Goal: Task Accomplishment & Management: Manage account settings

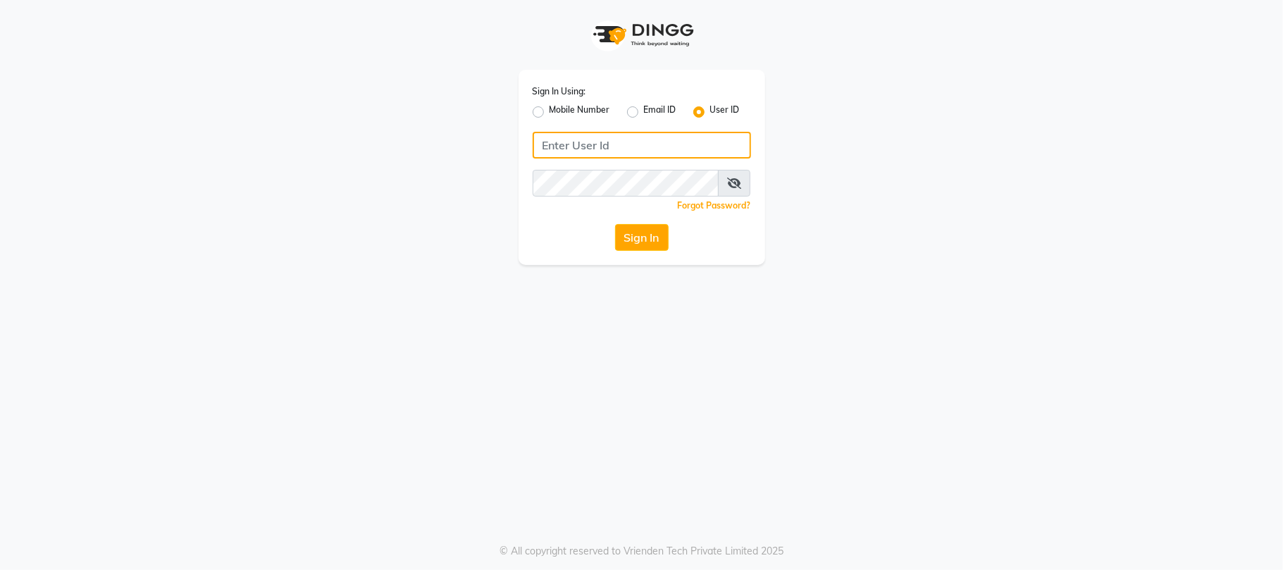
type input "7710808023"
click at [549, 114] on label "Mobile Number" at bounding box center [579, 112] width 61 height 17
click at [549, 113] on input "Mobile Number" at bounding box center [553, 108] width 9 height 9
radio input "true"
radio input "false"
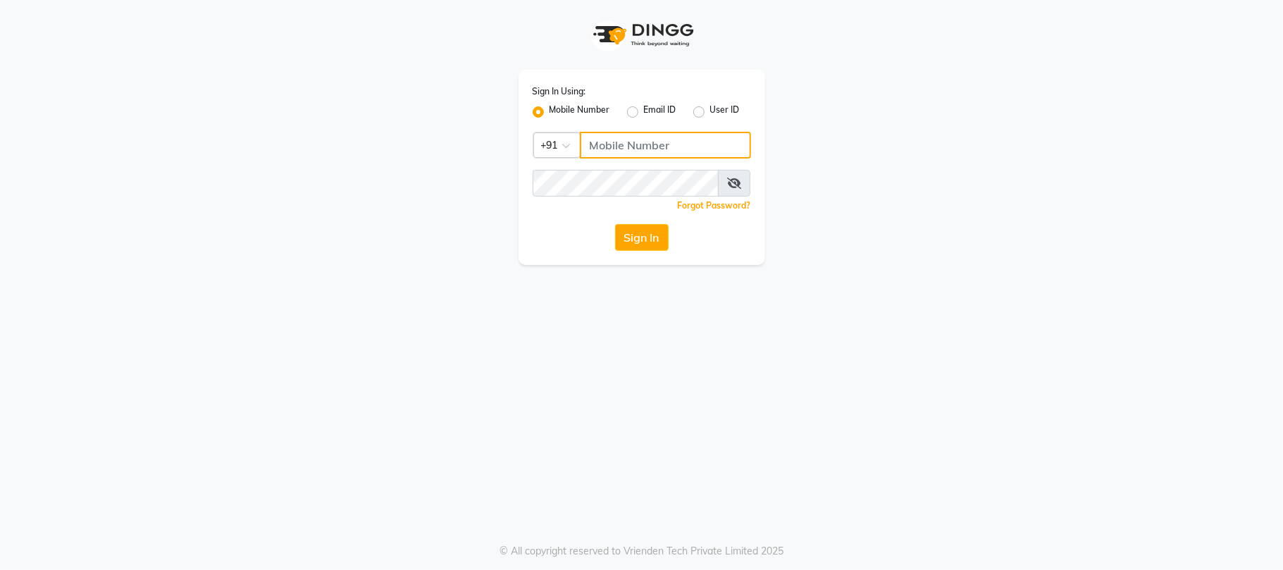
click at [652, 155] on input "Username" at bounding box center [665, 145] width 171 height 27
type input "7710808023"
click at [657, 248] on button "Sign In" at bounding box center [642, 237] width 54 height 27
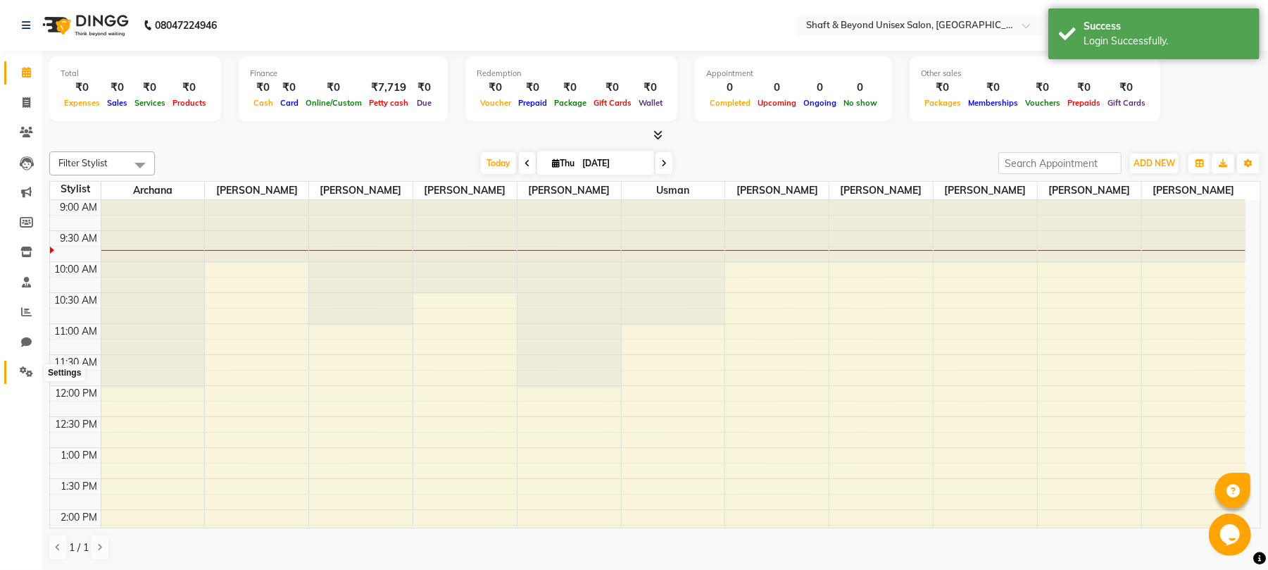
click at [28, 373] on icon at bounding box center [26, 371] width 13 height 11
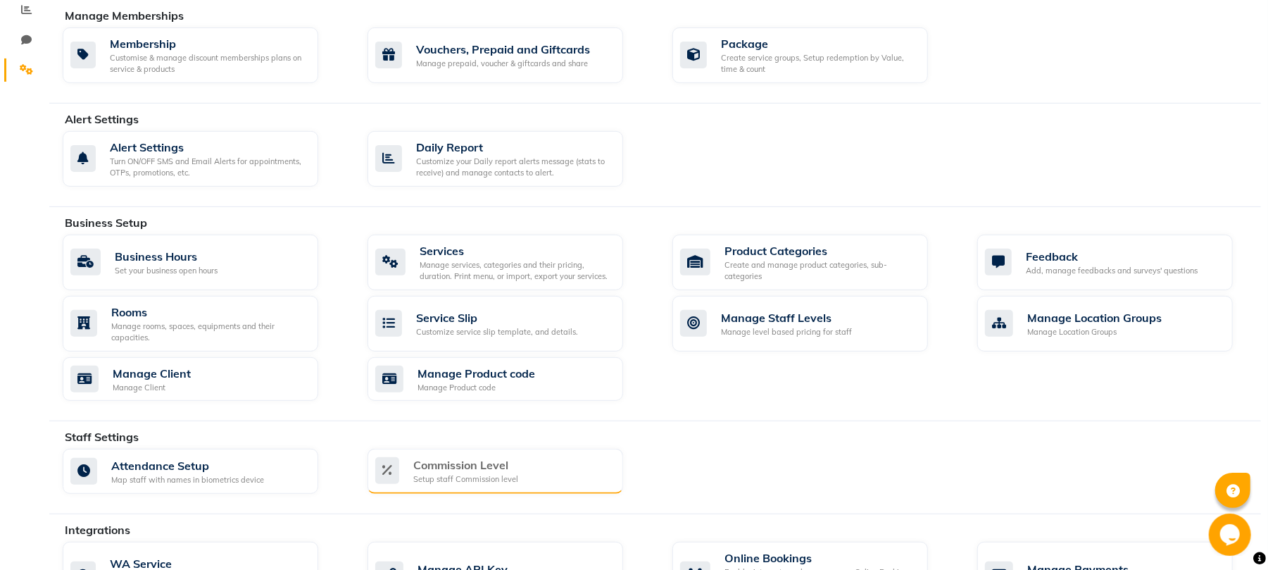
scroll to position [375, 0]
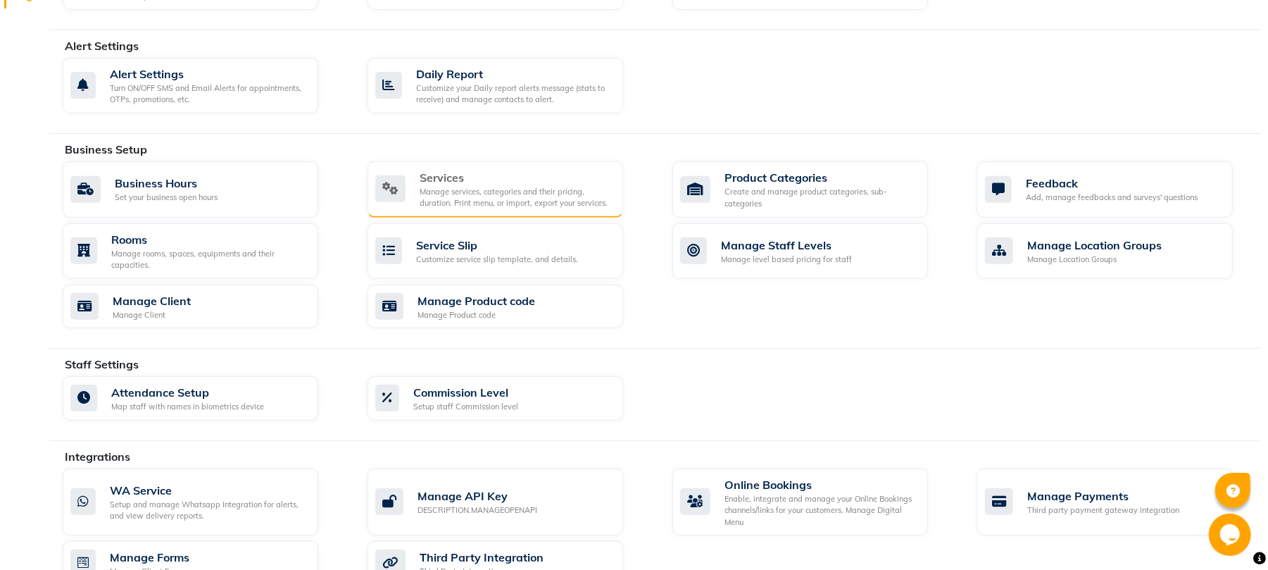
click at [507, 195] on div "Manage services, categories and their pricing, duration. Print menu, or import,…" at bounding box center [516, 197] width 192 height 23
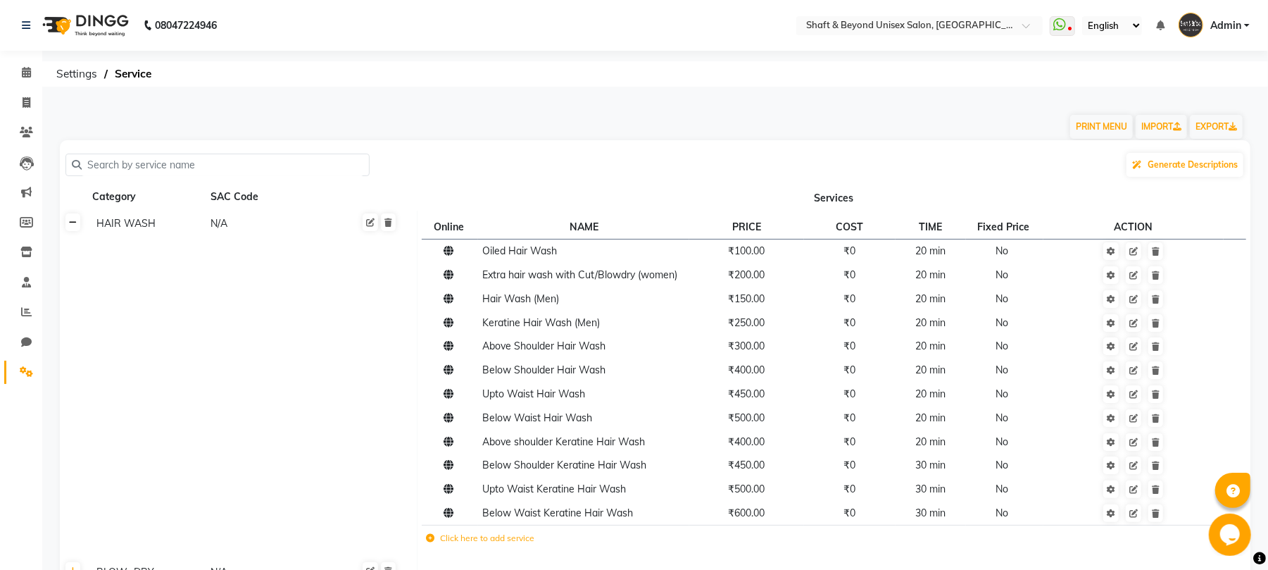
click at [71, 225] on icon at bounding box center [73, 222] width 8 height 8
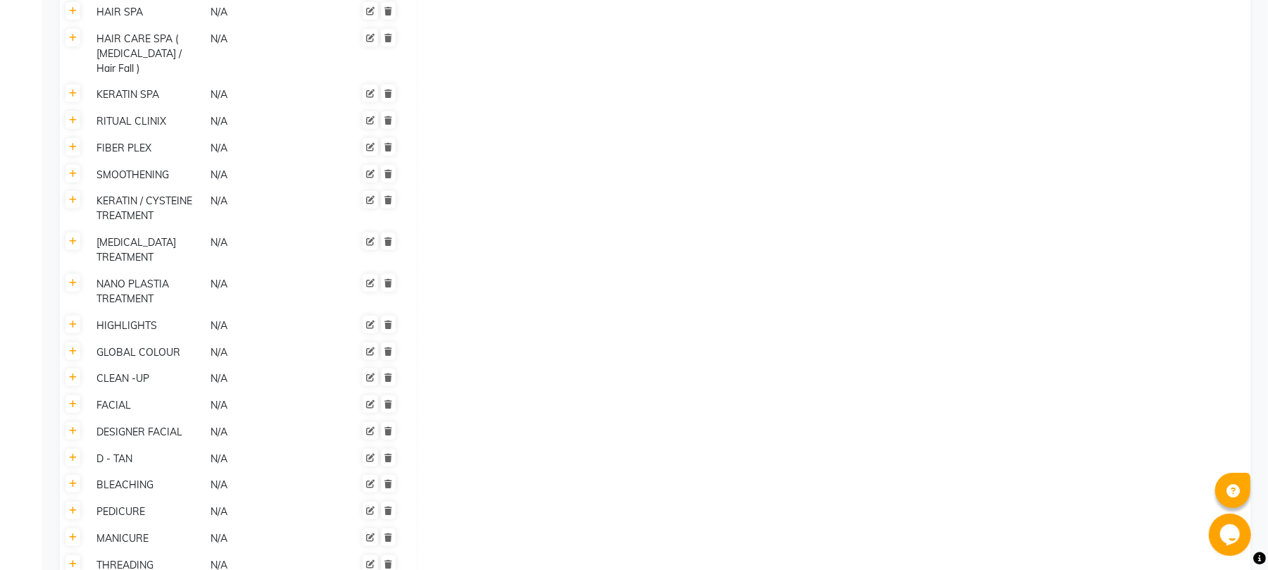
scroll to position [657, 0]
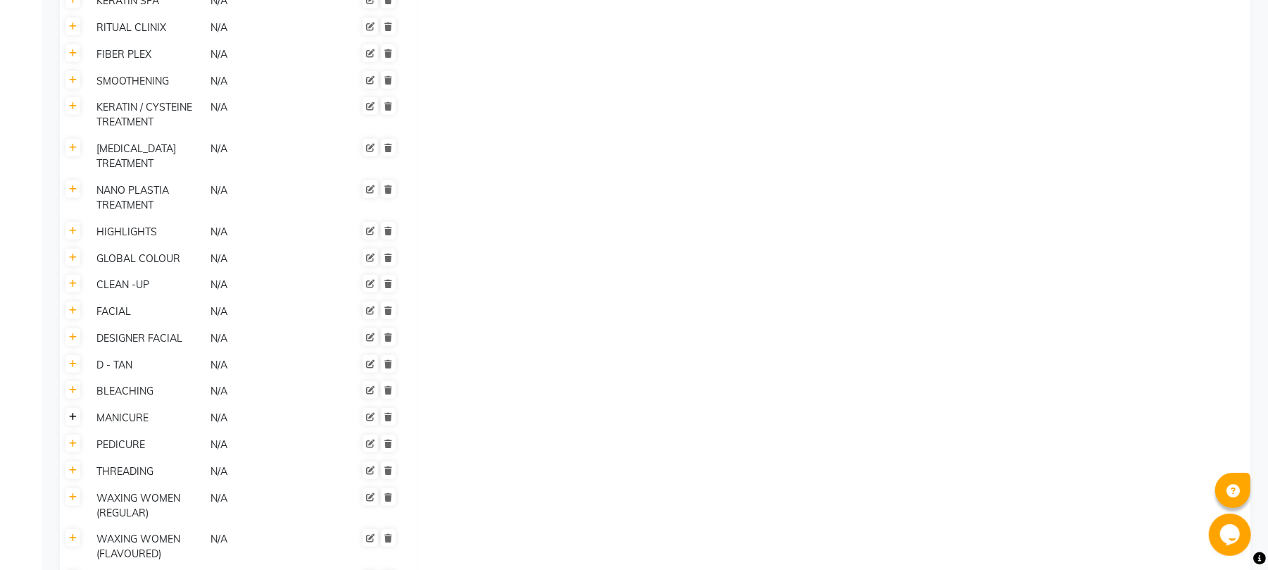
click at [77, 408] on link at bounding box center [73, 417] width 15 height 18
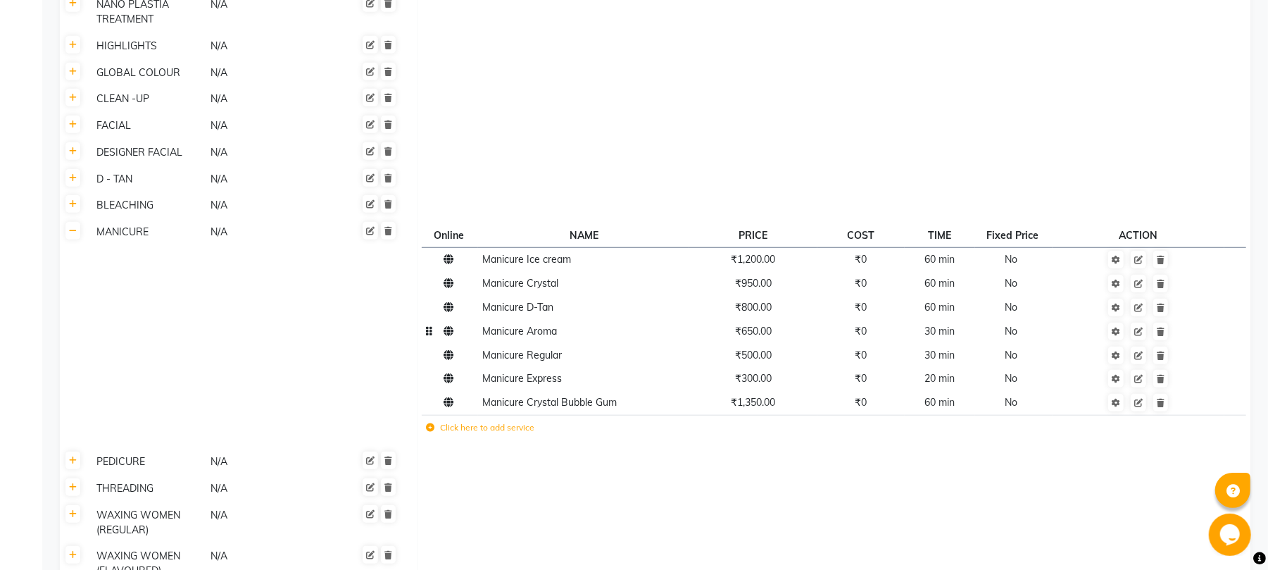
scroll to position [845, 0]
click at [1164, 397] on icon at bounding box center [1161, 401] width 8 height 8
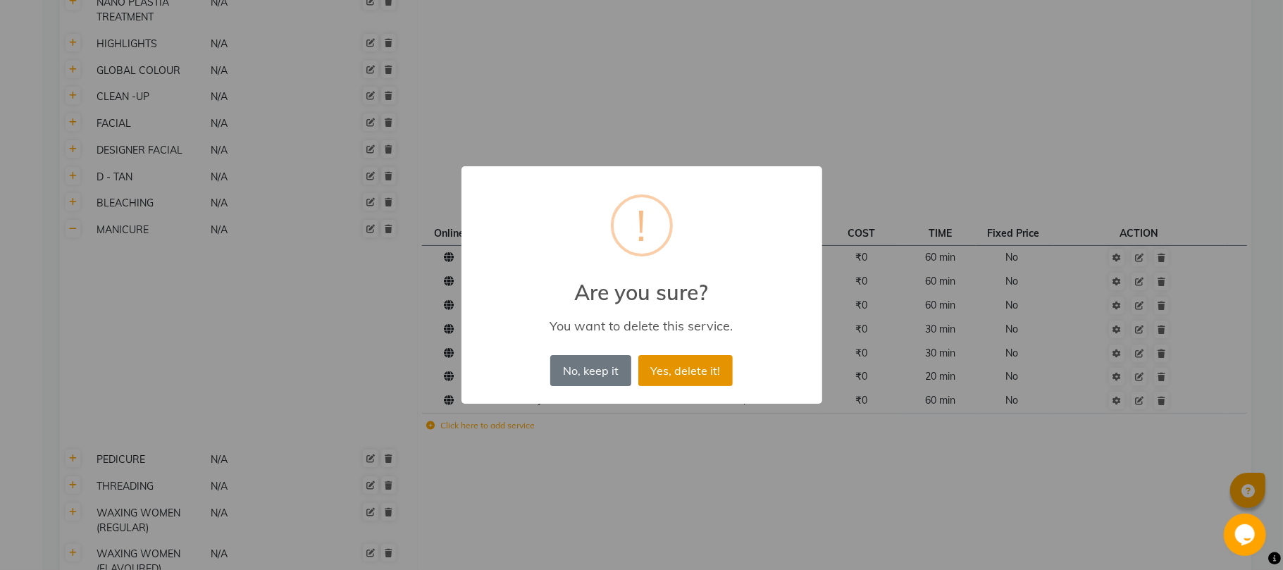
click at [687, 370] on button "Yes, delete it!" at bounding box center [685, 370] width 94 height 31
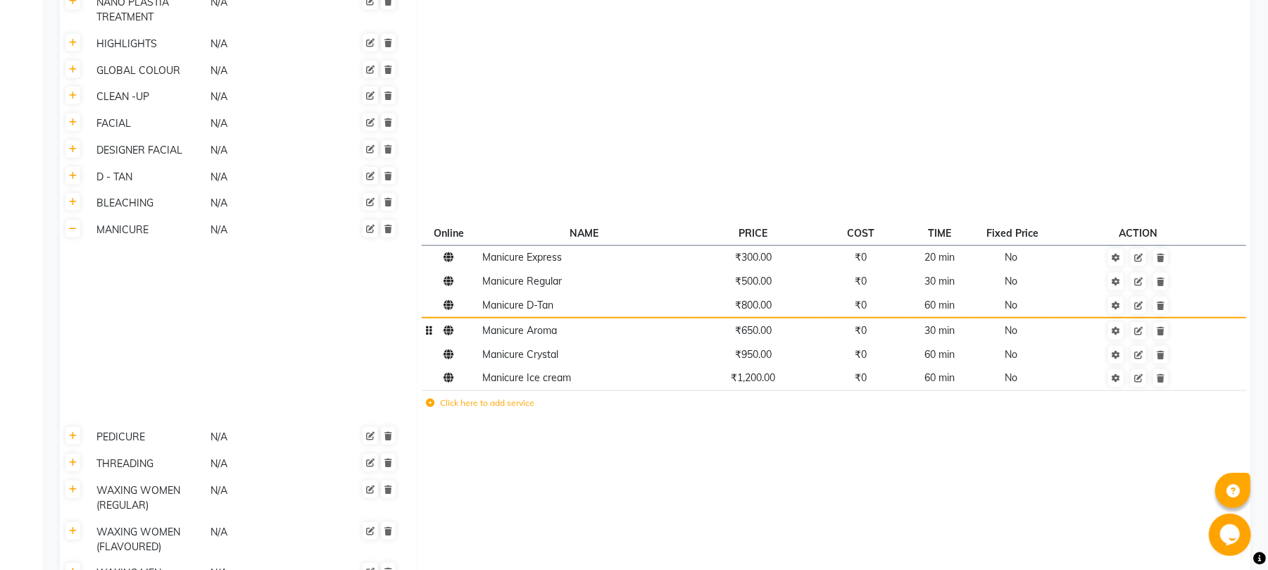
click at [530, 318] on td "Manicure Aroma" at bounding box center [583, 330] width 211 height 25
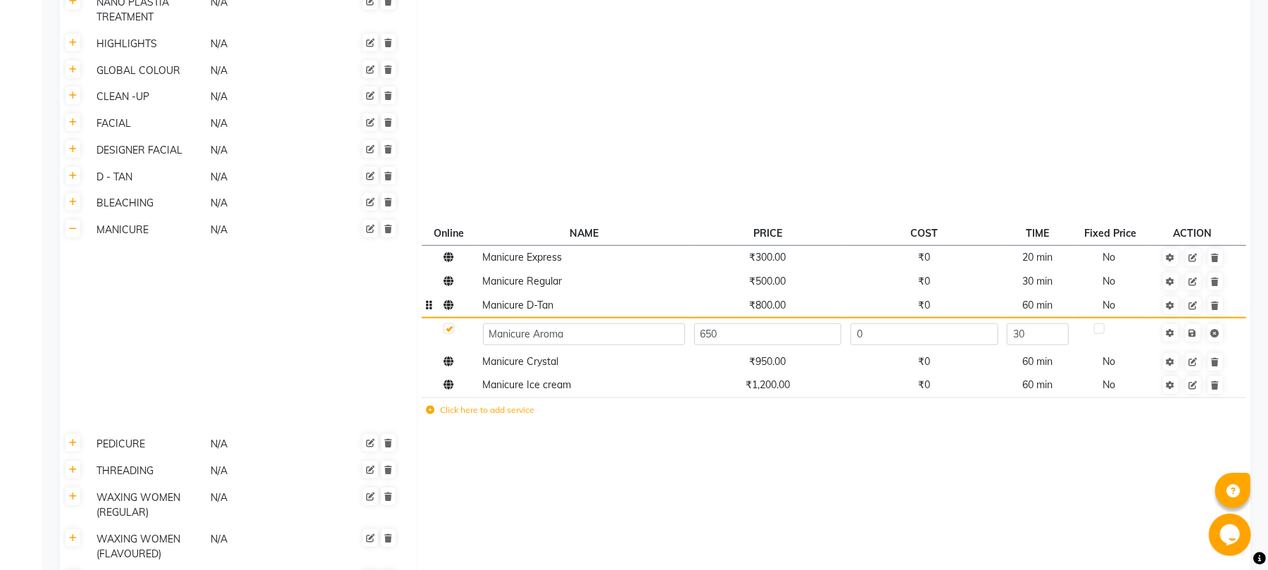
click at [623, 294] on td "Manicure D-Tan" at bounding box center [583, 306] width 211 height 25
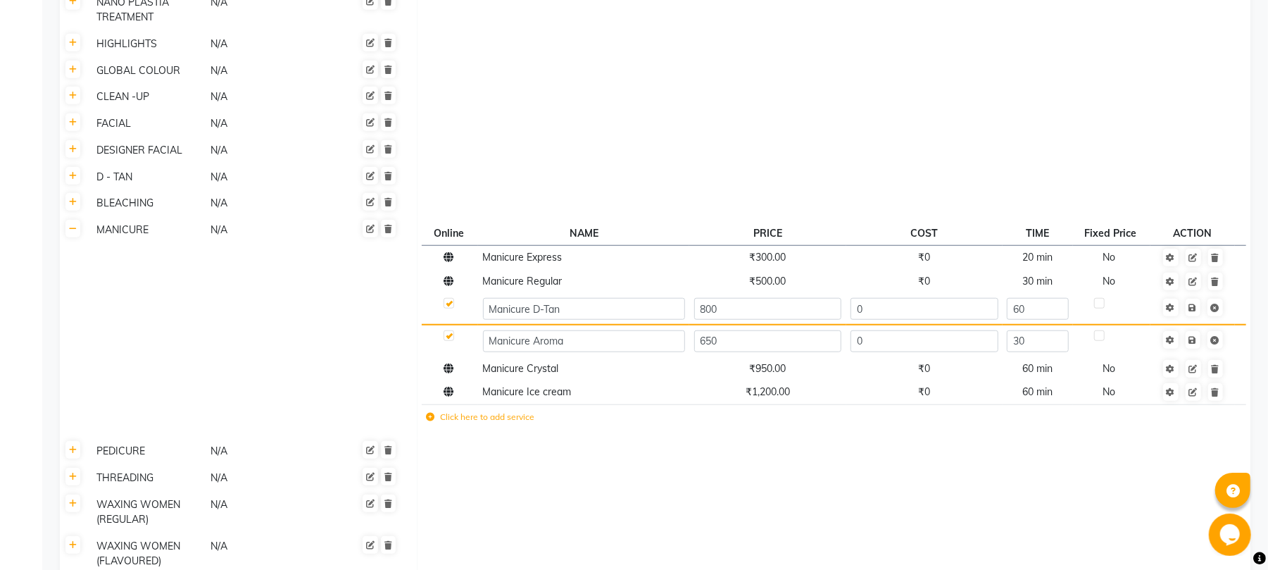
click at [418, 274] on td "Online NAME PRICE COST TIME Fixed Price ACTION Manicure Express ₹300.00 ₹0 20 m…" at bounding box center [834, 327] width 834 height 221
click at [564, 404] on td "Click here to add service" at bounding box center [712, 418] width 581 height 29
click at [1197, 331] on link at bounding box center [1193, 340] width 15 height 18
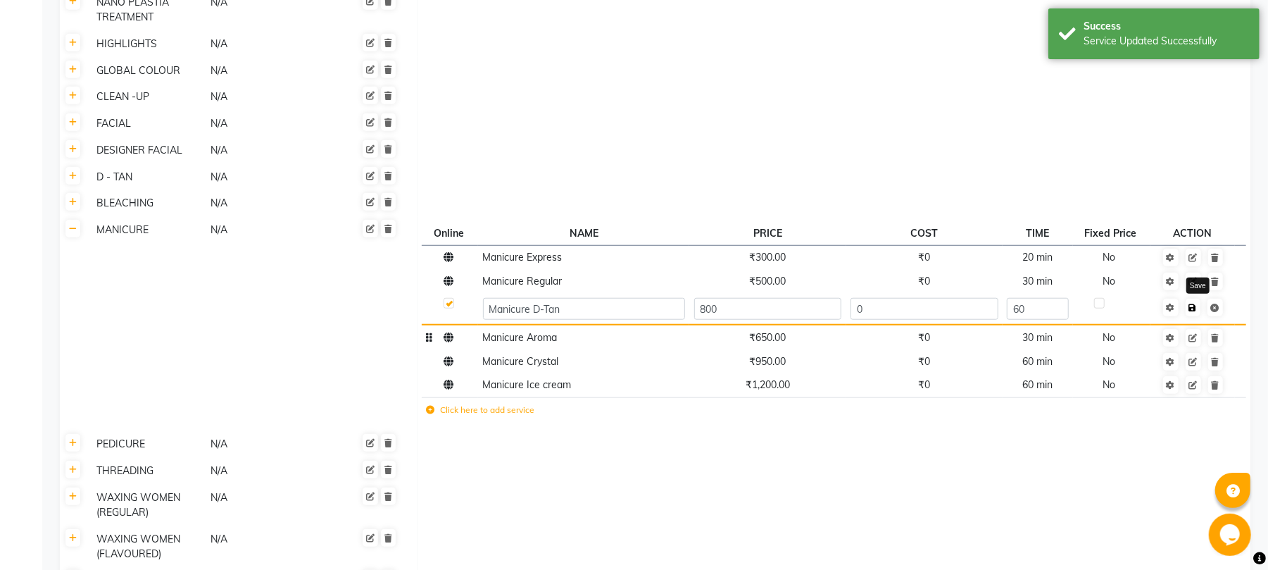
click at [1196, 304] on icon at bounding box center [1194, 308] width 8 height 8
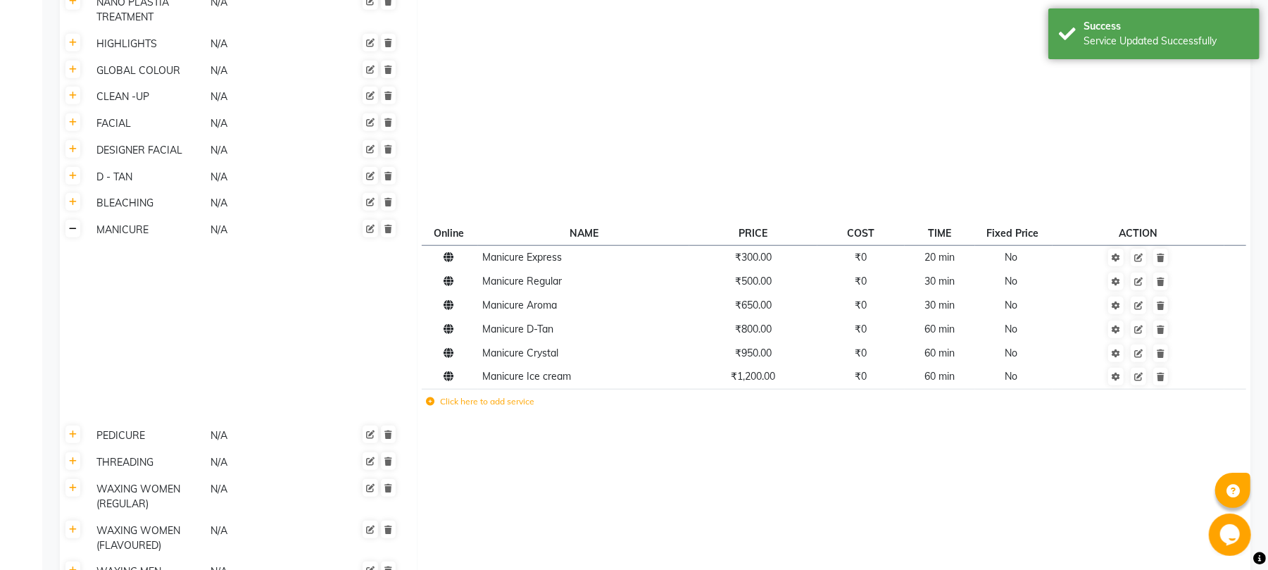
click at [70, 225] on icon at bounding box center [73, 229] width 8 height 8
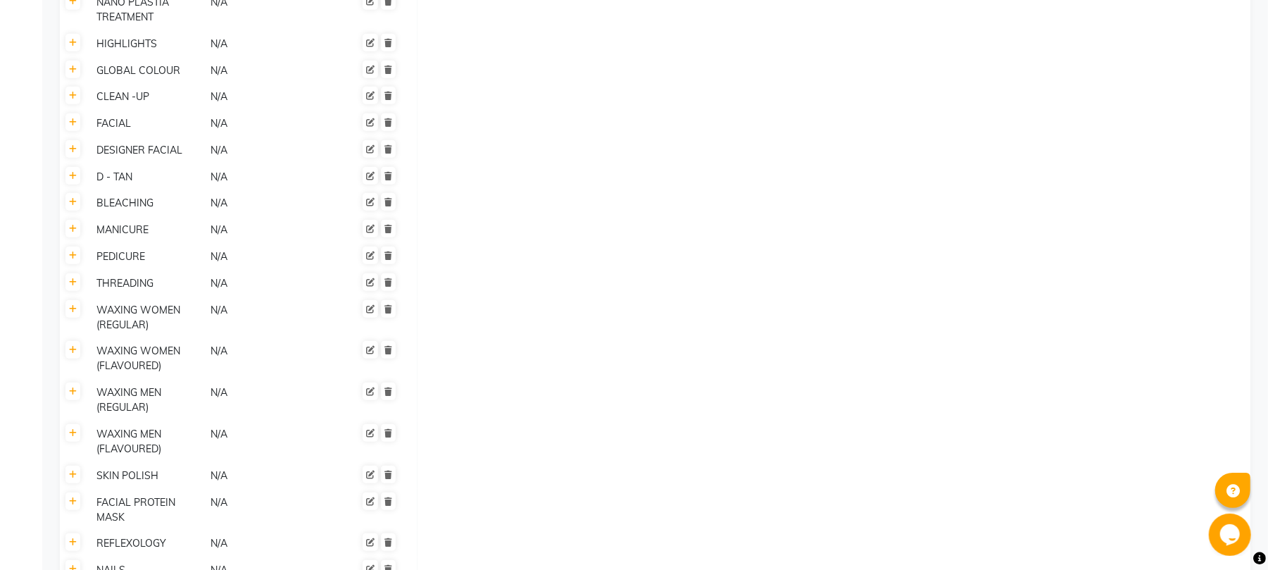
click at [116, 248] on div "PEDICURE" at bounding box center [147, 257] width 113 height 18
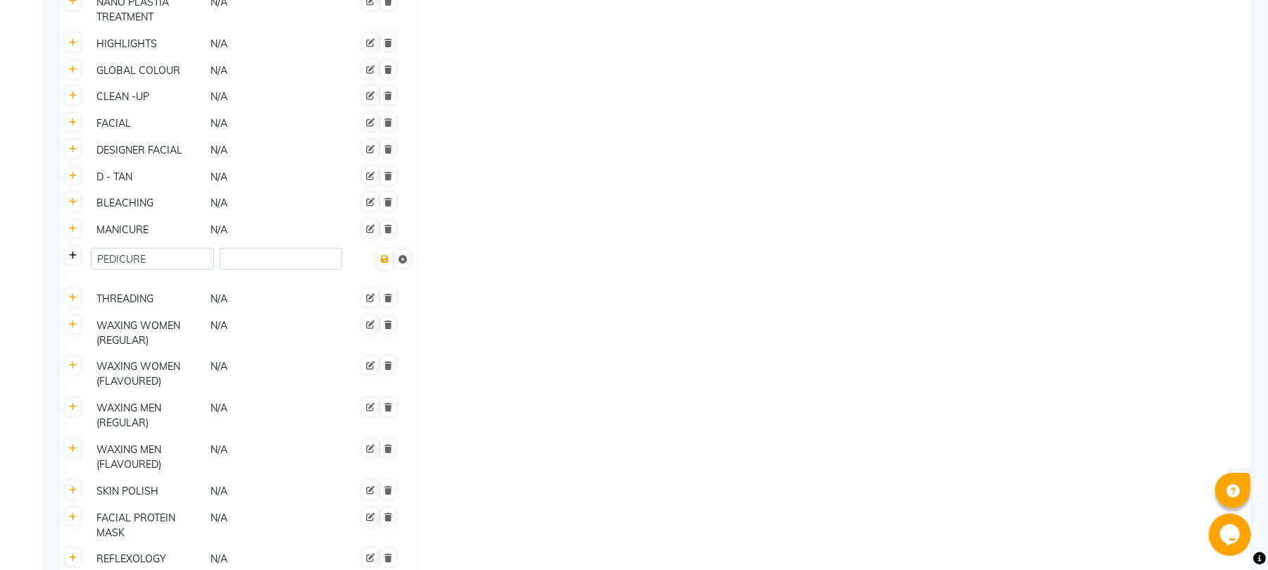
click at [75, 251] on icon at bounding box center [73, 255] width 8 height 8
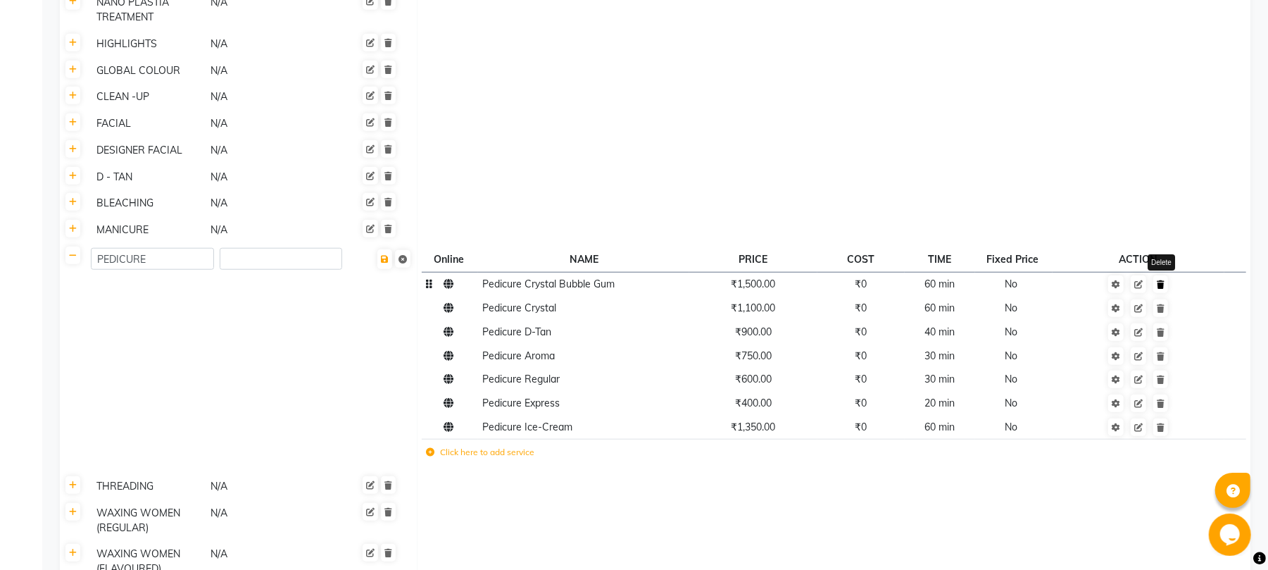
click at [1164, 275] on link at bounding box center [1161, 284] width 15 height 18
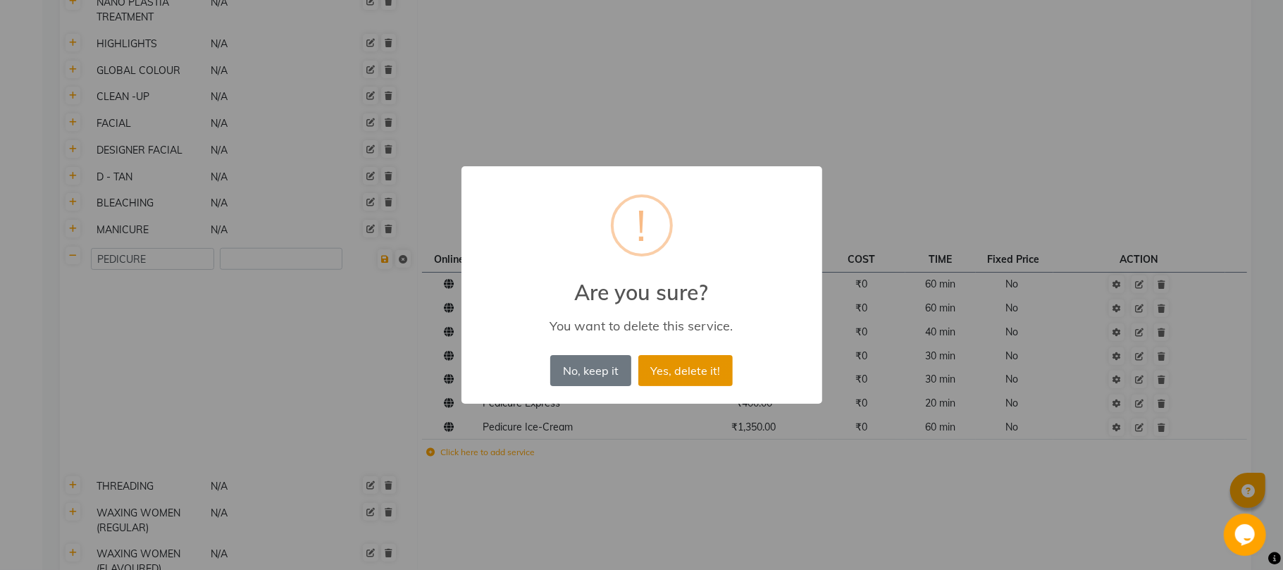
click at [697, 365] on button "Yes, delete it!" at bounding box center [685, 370] width 94 height 31
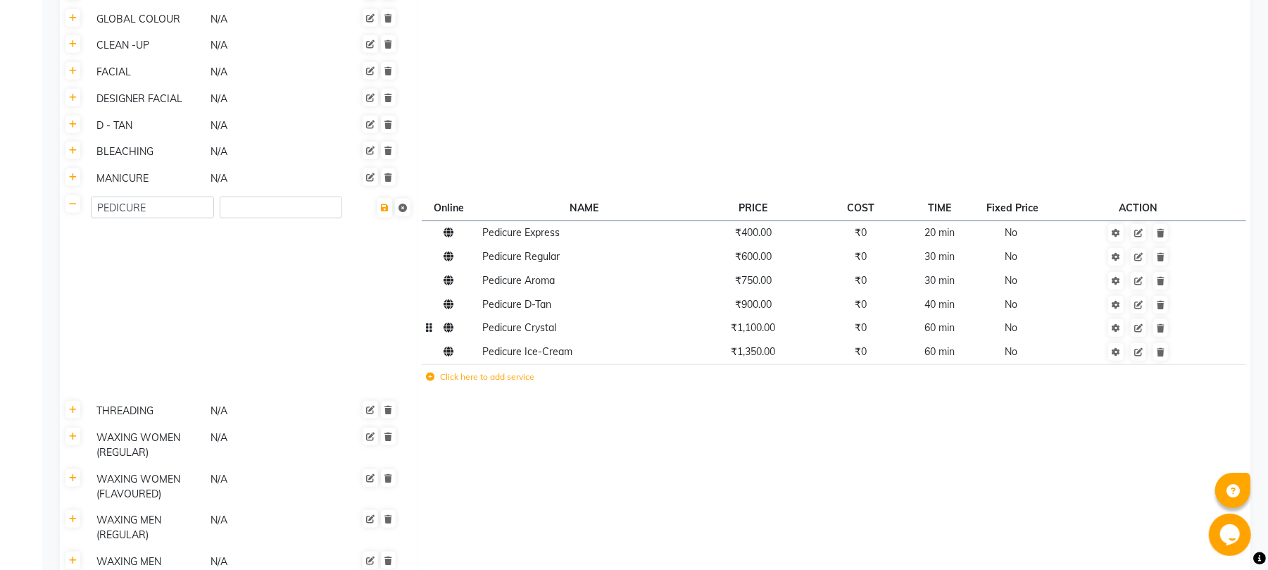
scroll to position [939, 0]
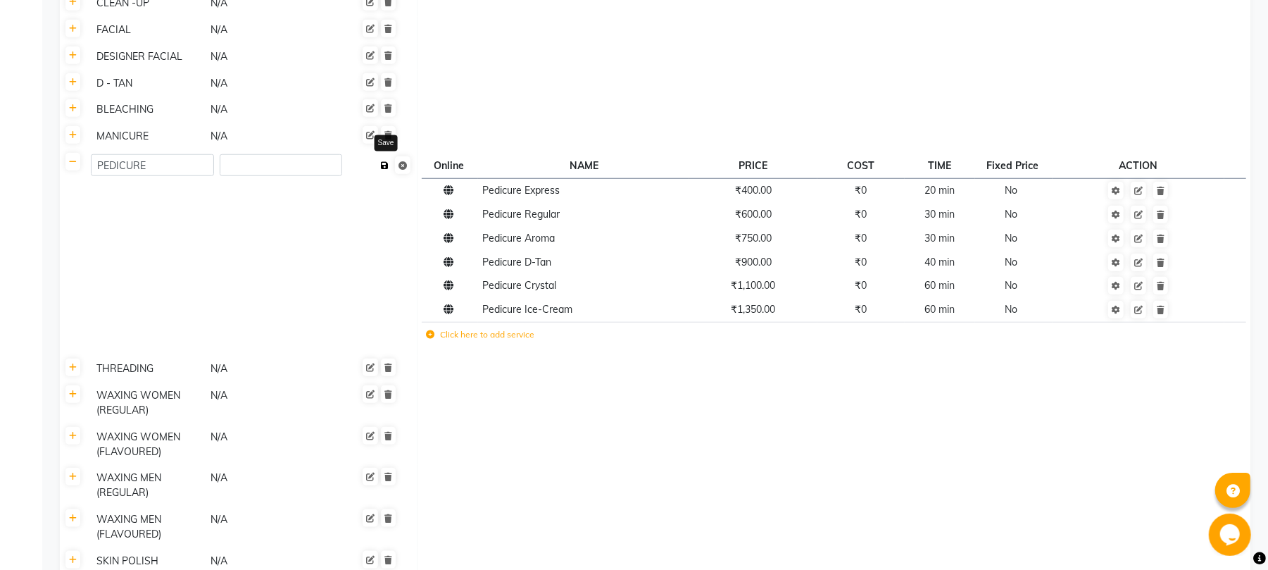
click at [387, 161] on icon at bounding box center [385, 165] width 8 height 8
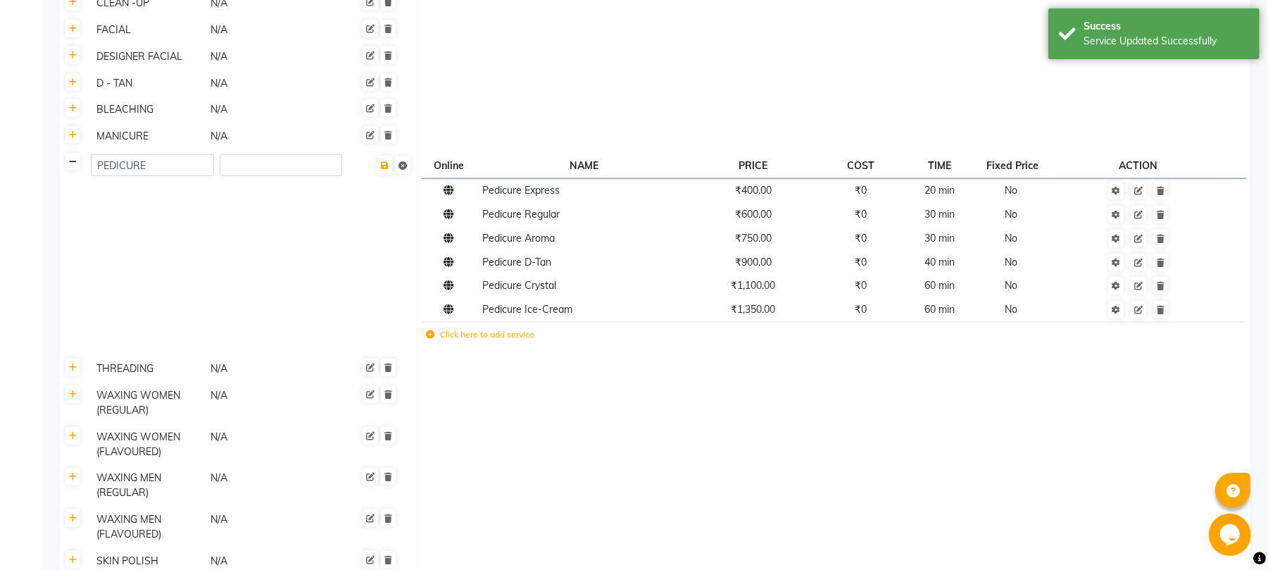
click at [70, 153] on link at bounding box center [73, 162] width 15 height 18
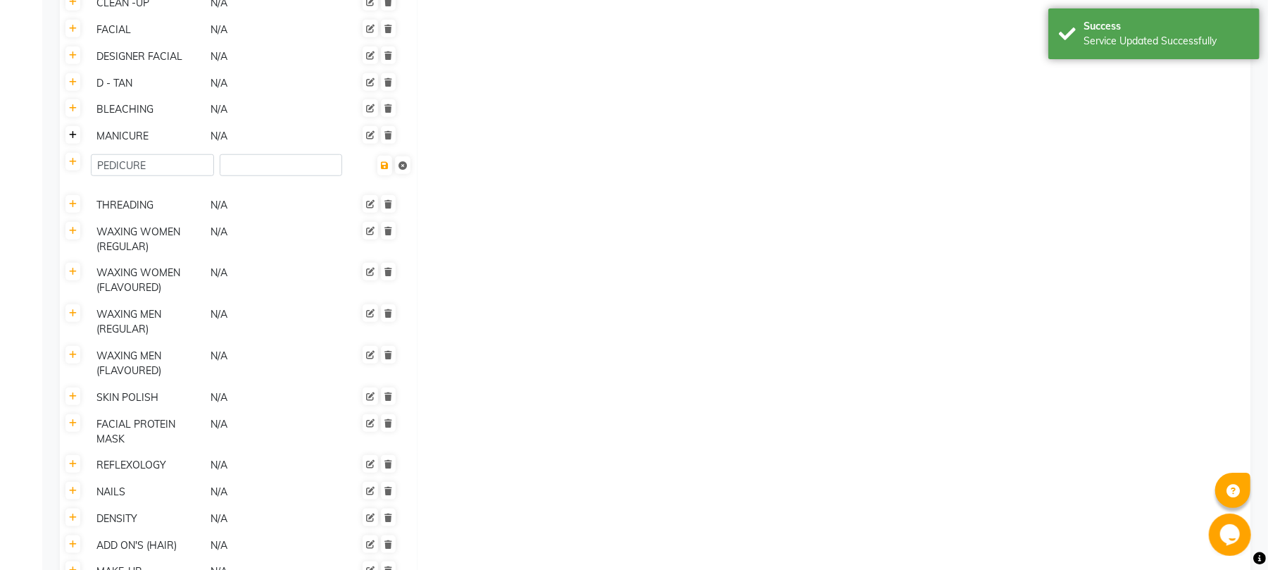
click at [75, 131] on icon at bounding box center [73, 135] width 8 height 8
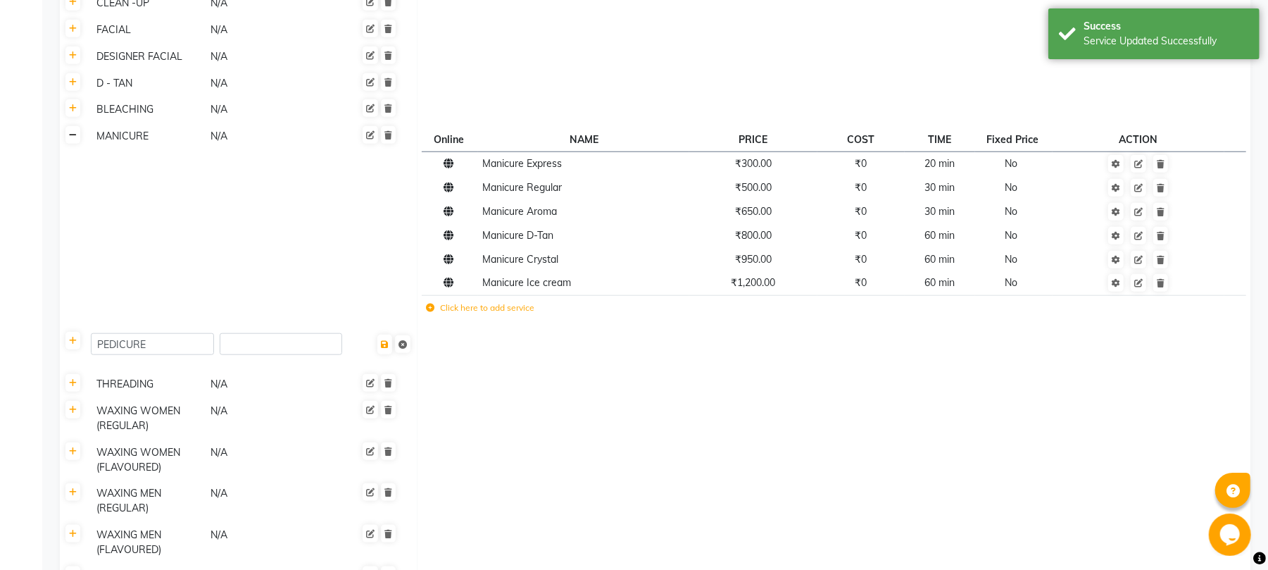
click at [75, 131] on icon at bounding box center [73, 135] width 8 height 8
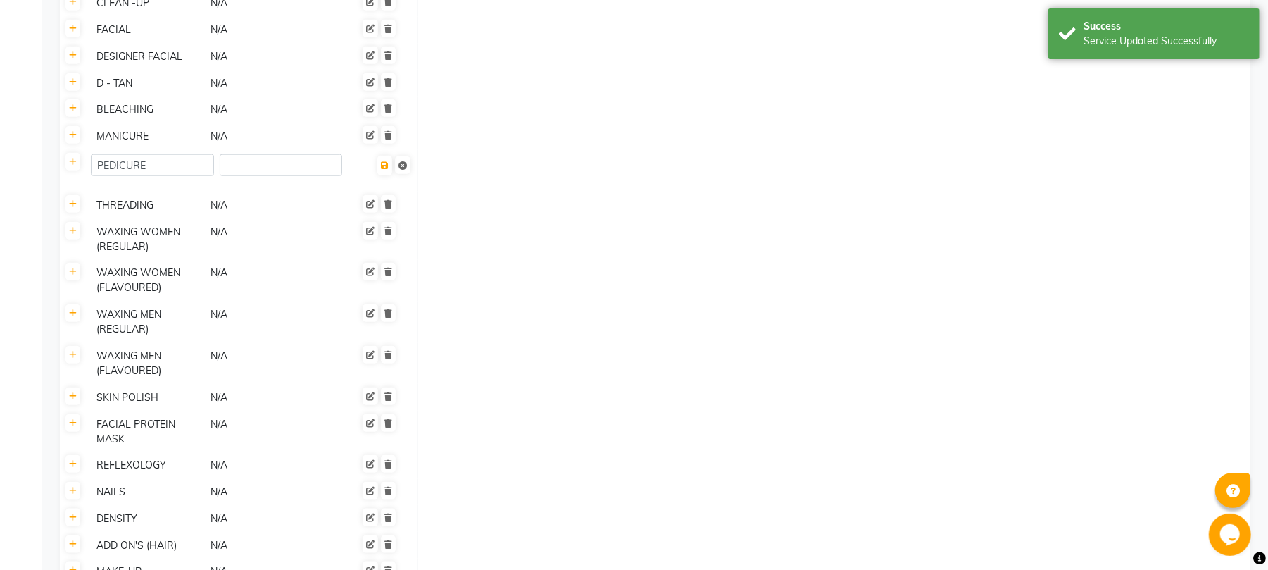
click at [77, 192] on th at bounding box center [73, 205] width 27 height 27
click at [77, 195] on link at bounding box center [73, 204] width 15 height 18
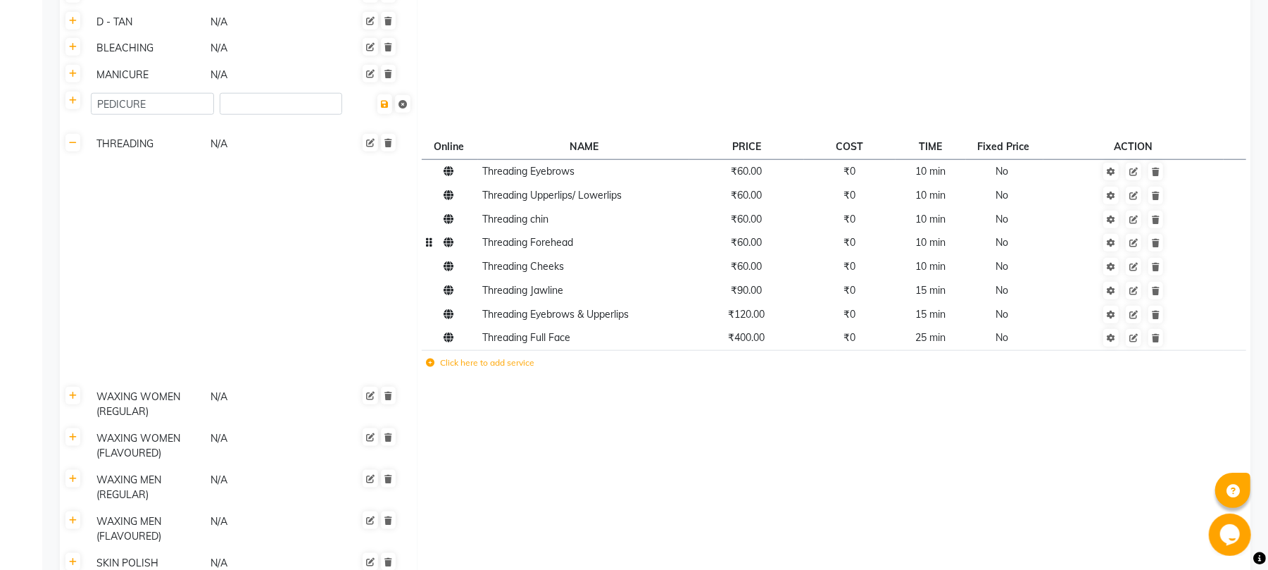
scroll to position [1033, 0]
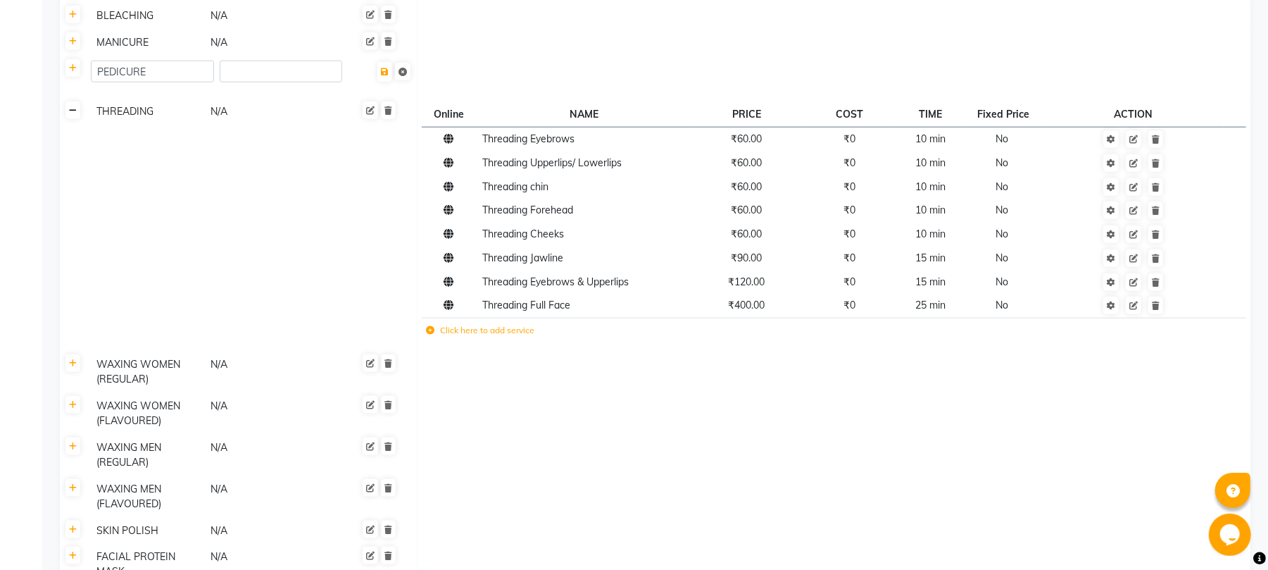
click at [71, 106] on icon at bounding box center [73, 110] width 8 height 8
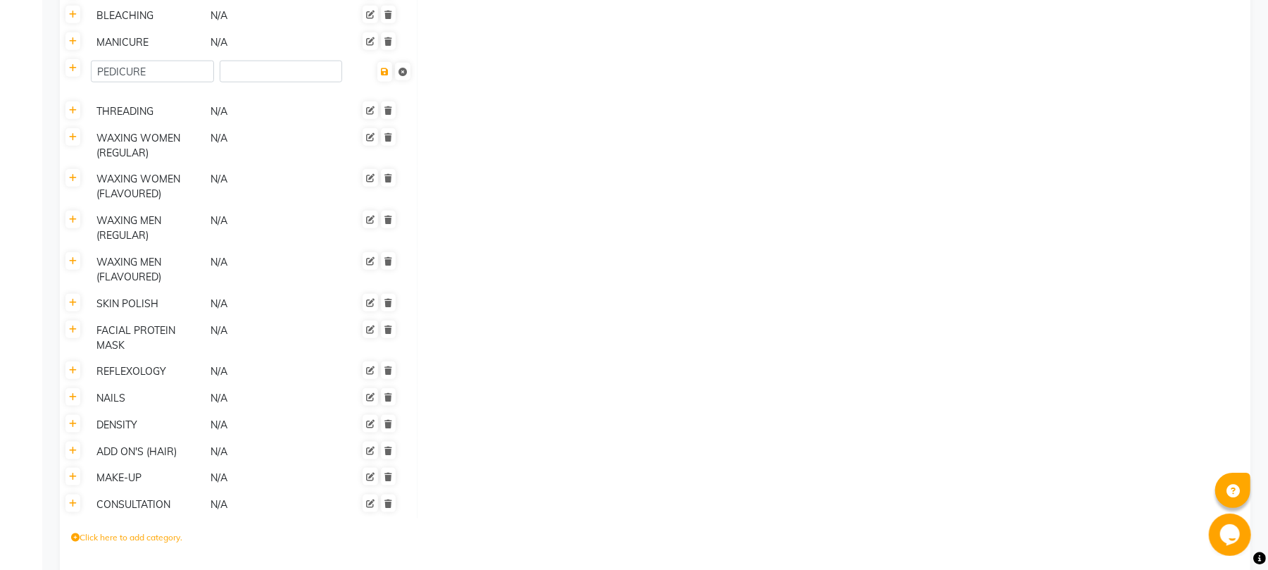
click at [139, 496] on div "CONSULTATION" at bounding box center [147, 505] width 113 height 18
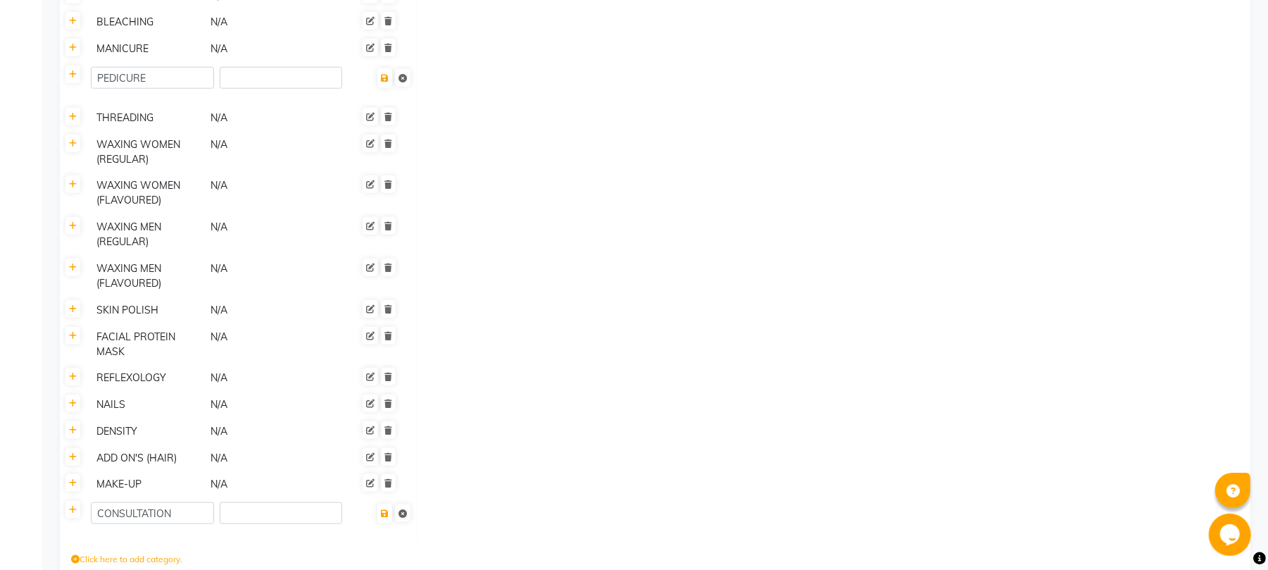
scroll to position [1059, 0]
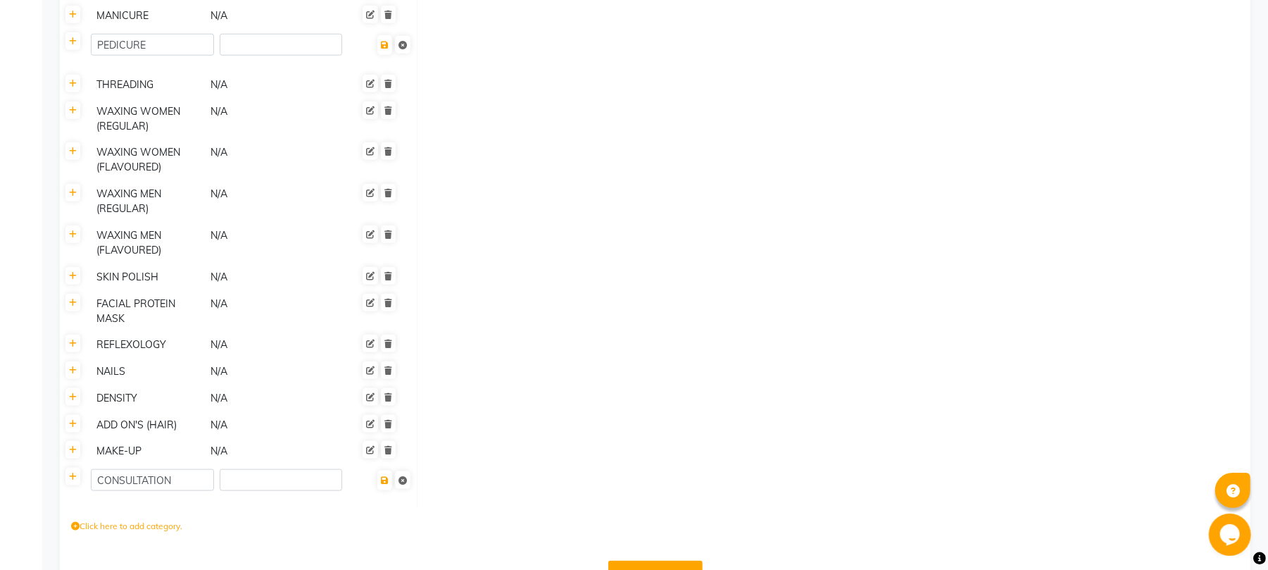
click at [773, 465] on td at bounding box center [834, 486] width 834 height 42
click at [387, 476] on icon at bounding box center [385, 480] width 8 height 8
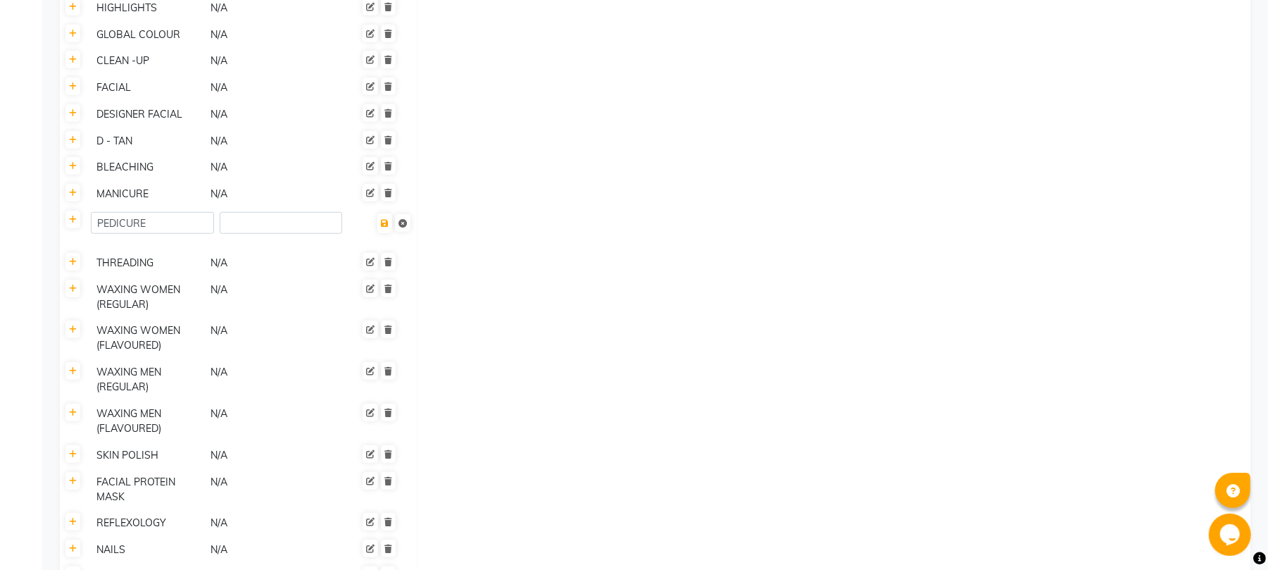
scroll to position [1060, 0]
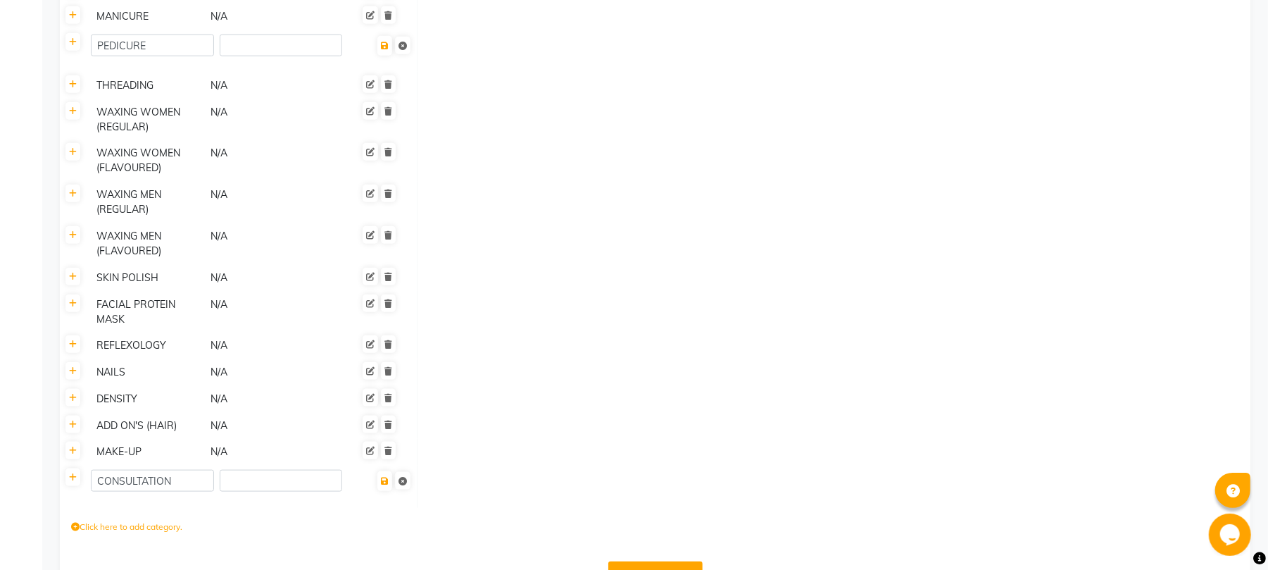
click at [461, 466] on td at bounding box center [834, 487] width 834 height 42
click at [627, 561] on button "Save Changes" at bounding box center [656, 574] width 94 height 27
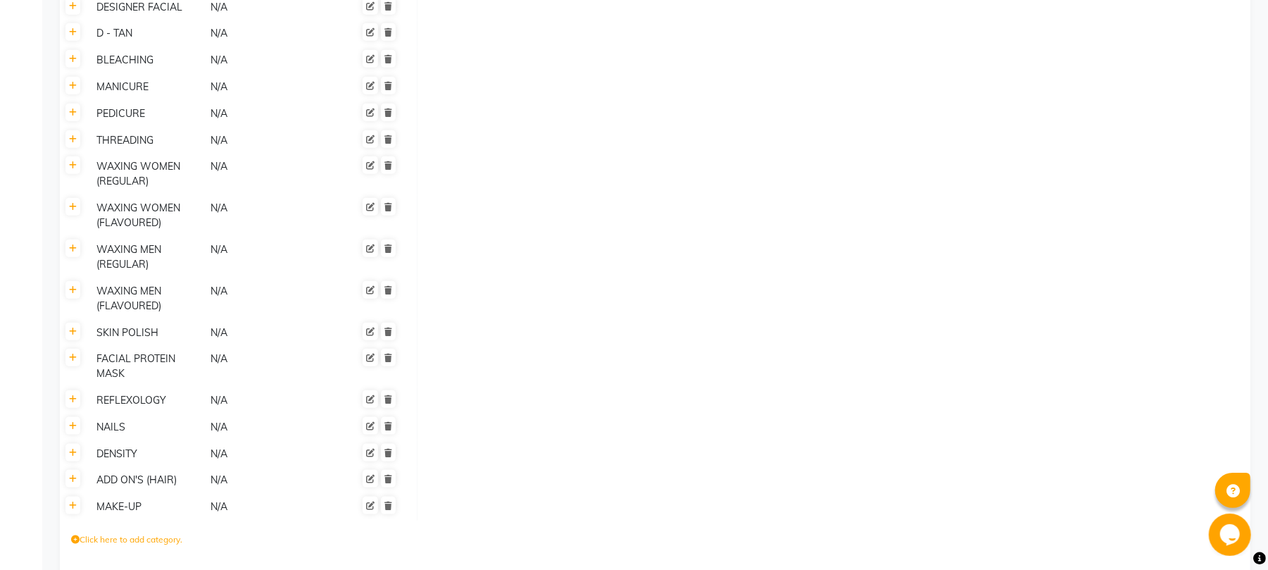
scroll to position [1028, 0]
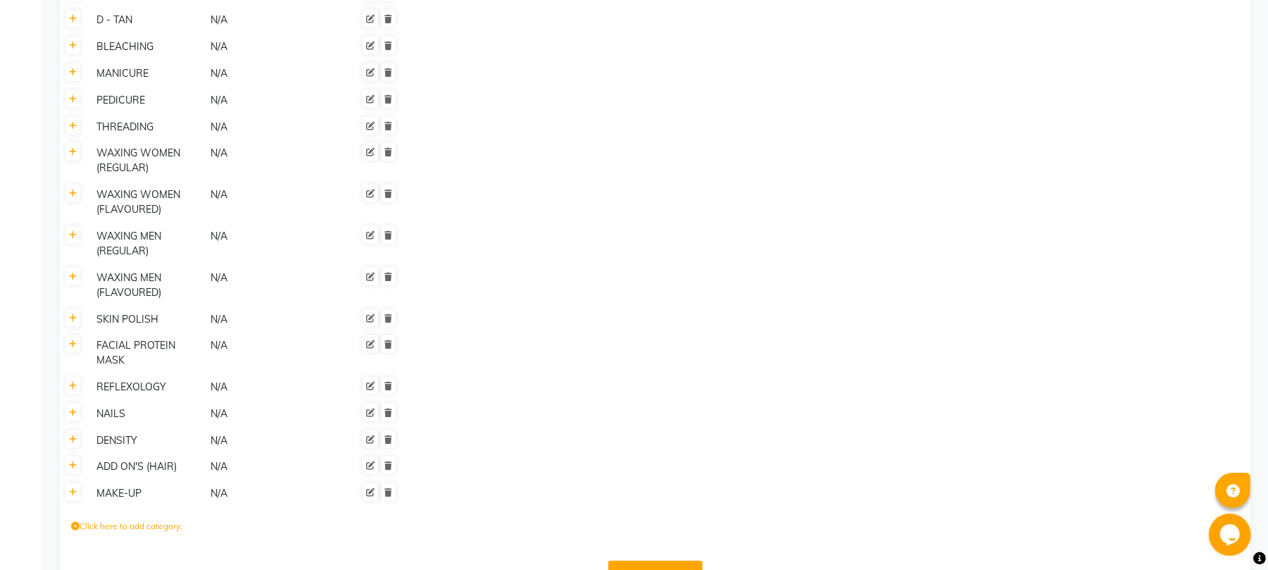
click at [678, 561] on button "Save Changes" at bounding box center [656, 574] width 94 height 27
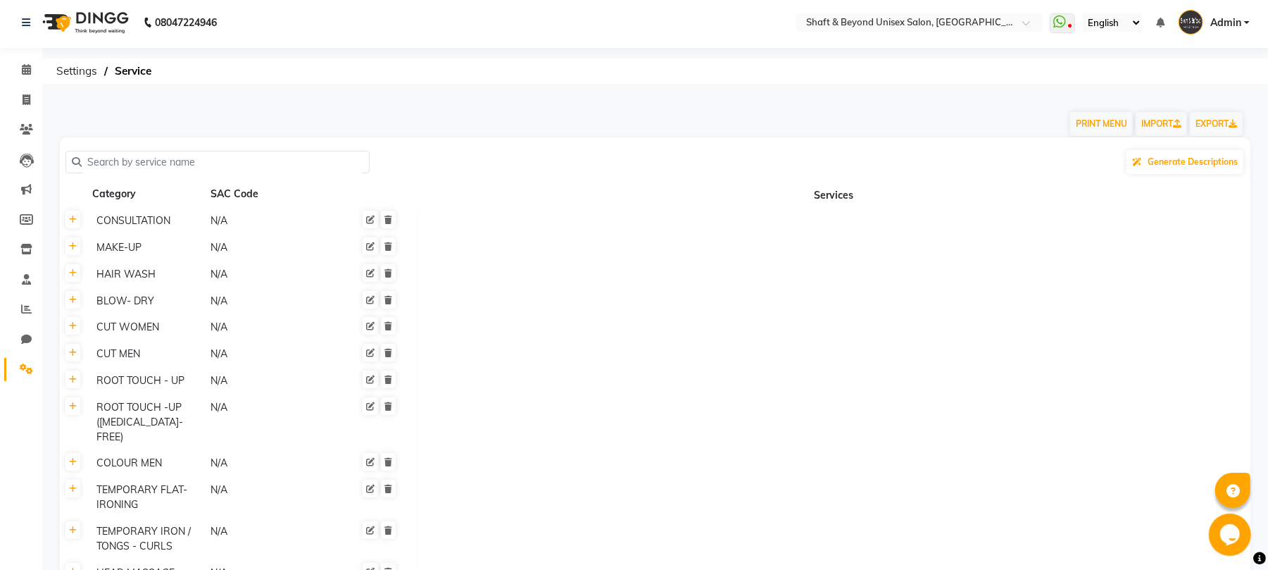
scroll to position [0, 0]
click at [72, 251] on icon at bounding box center [73, 249] width 8 height 8
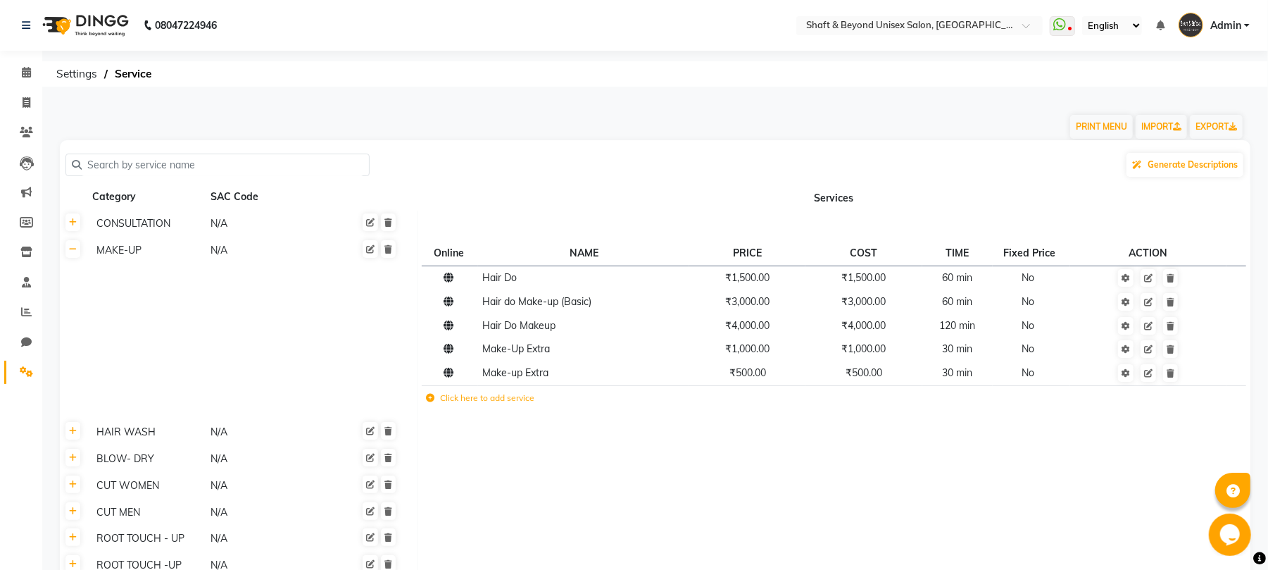
click at [480, 403] on label "Click here to add service" at bounding box center [481, 398] width 108 height 13
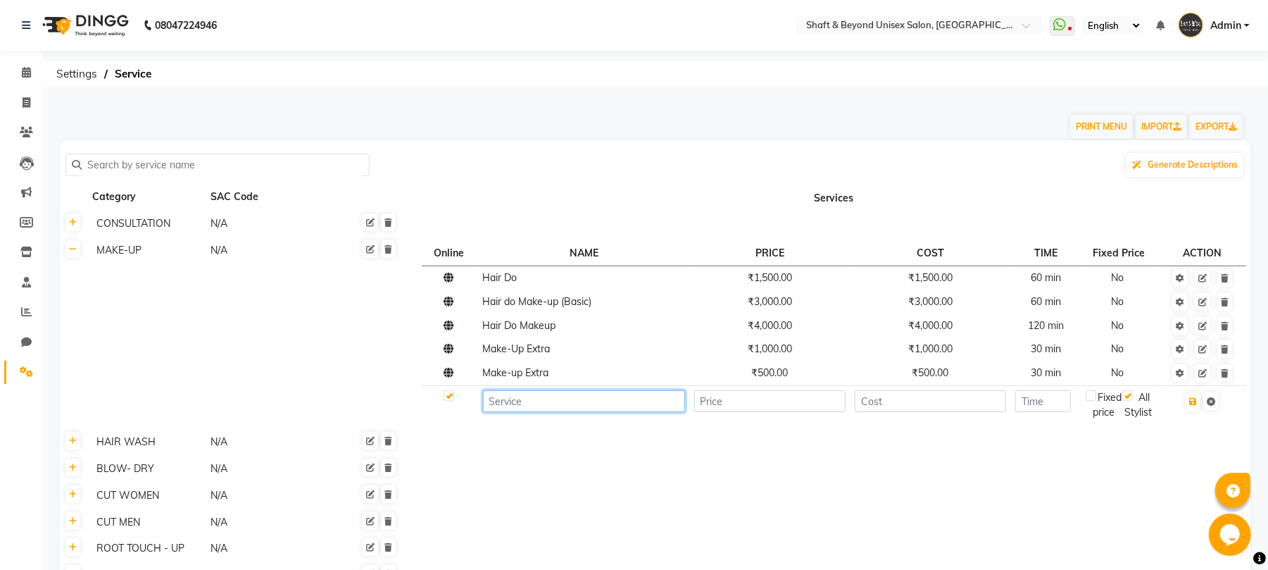
click at [563, 404] on input at bounding box center [584, 401] width 202 height 22
click at [523, 401] on input "Make-up Trial" at bounding box center [584, 401] width 202 height 22
type input "Make-Up Trial"
click at [733, 404] on input "number" at bounding box center [770, 401] width 152 height 22
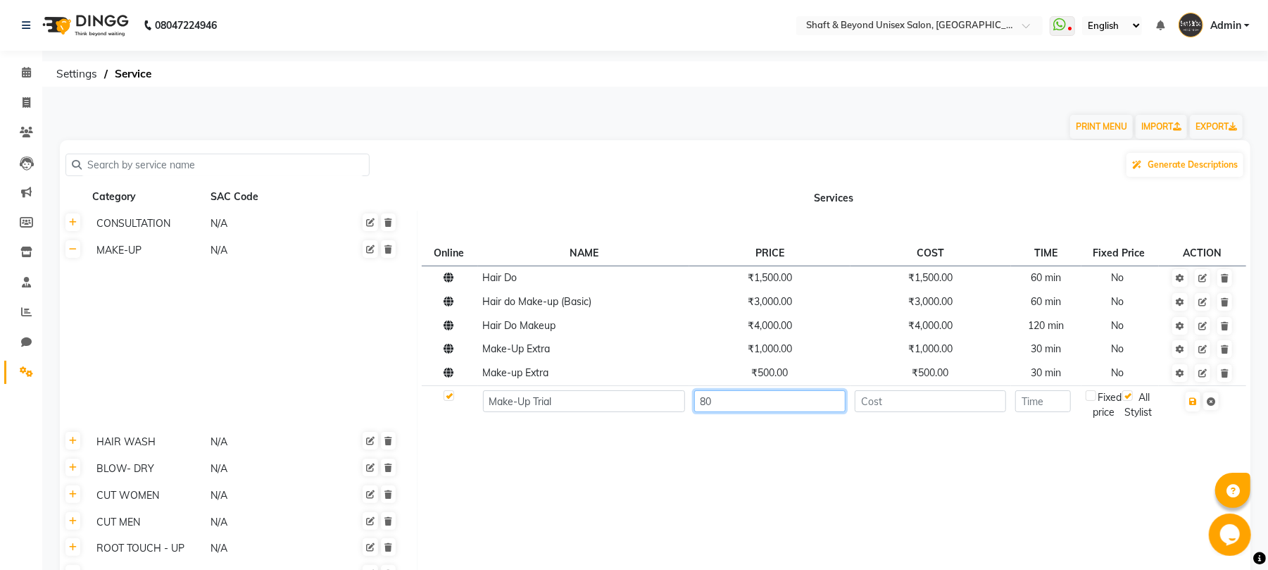
type input "8"
type input "2000"
click at [1197, 406] on icon "button" at bounding box center [1194, 401] width 8 height 8
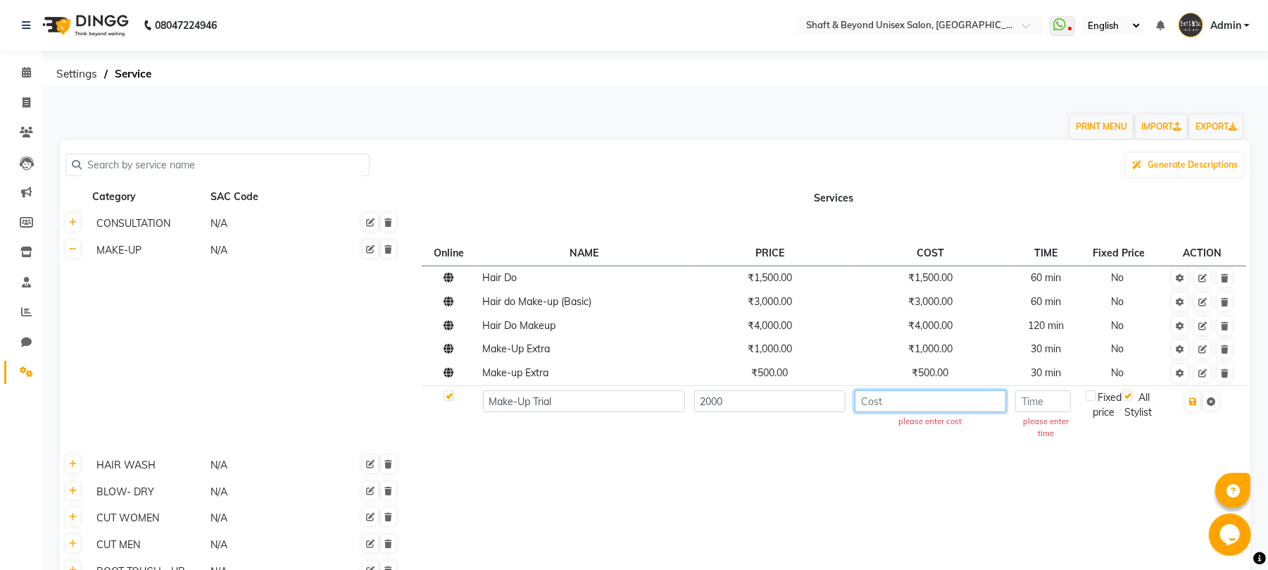
click at [961, 409] on input "number" at bounding box center [931, 401] width 152 height 22
click at [802, 396] on input "2000" at bounding box center [770, 401] width 152 height 22
click at [961, 406] on input "number" at bounding box center [931, 401] width 152 height 22
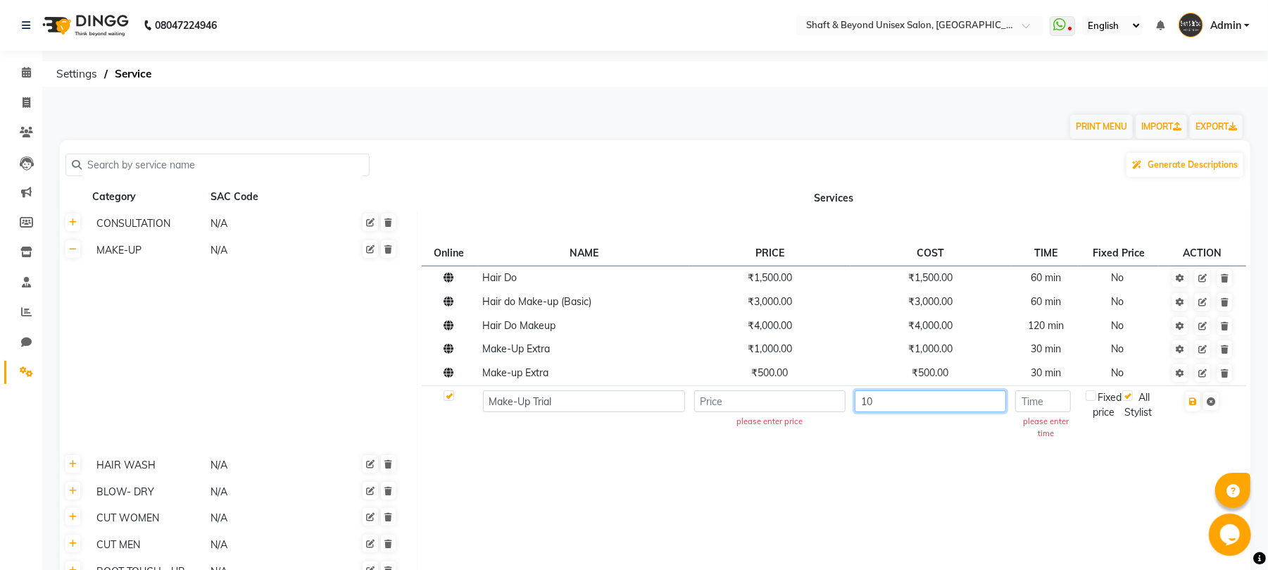
type input "1"
type input "2000"
click at [961, 446] on td "2000" at bounding box center [931, 416] width 161 height 62
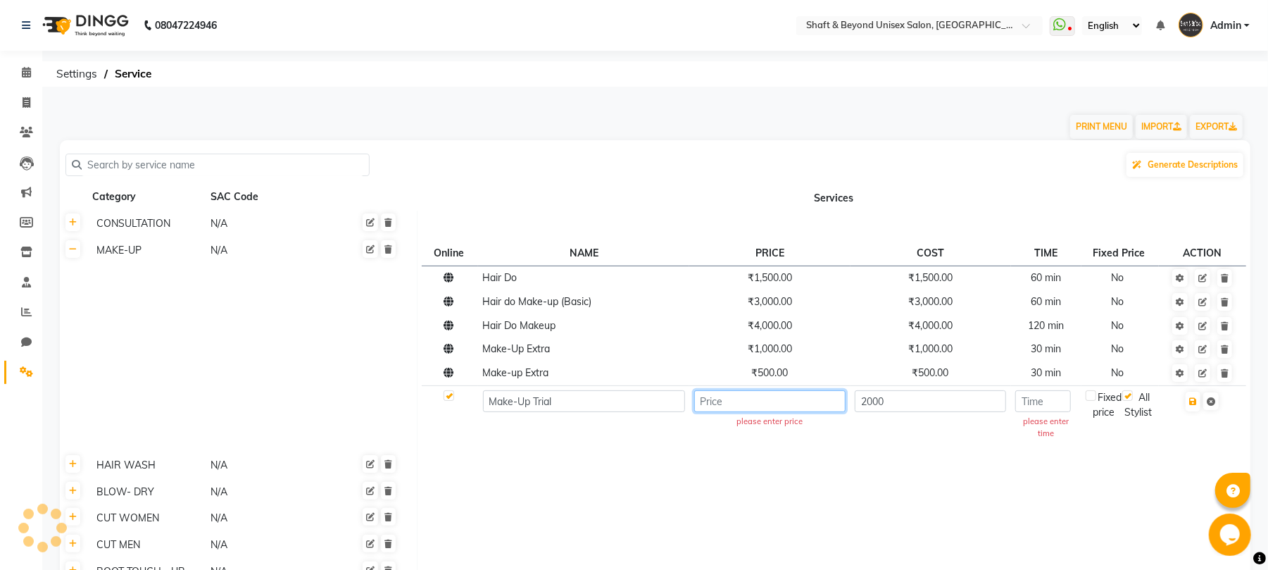
click at [770, 409] on input "number" at bounding box center [770, 401] width 152 height 22
type input "0"
click at [824, 429] on td "0" at bounding box center [770, 416] width 161 height 62
click at [1197, 406] on icon "button" at bounding box center [1194, 401] width 8 height 8
click at [1068, 404] on input "number" at bounding box center [1044, 401] width 56 height 22
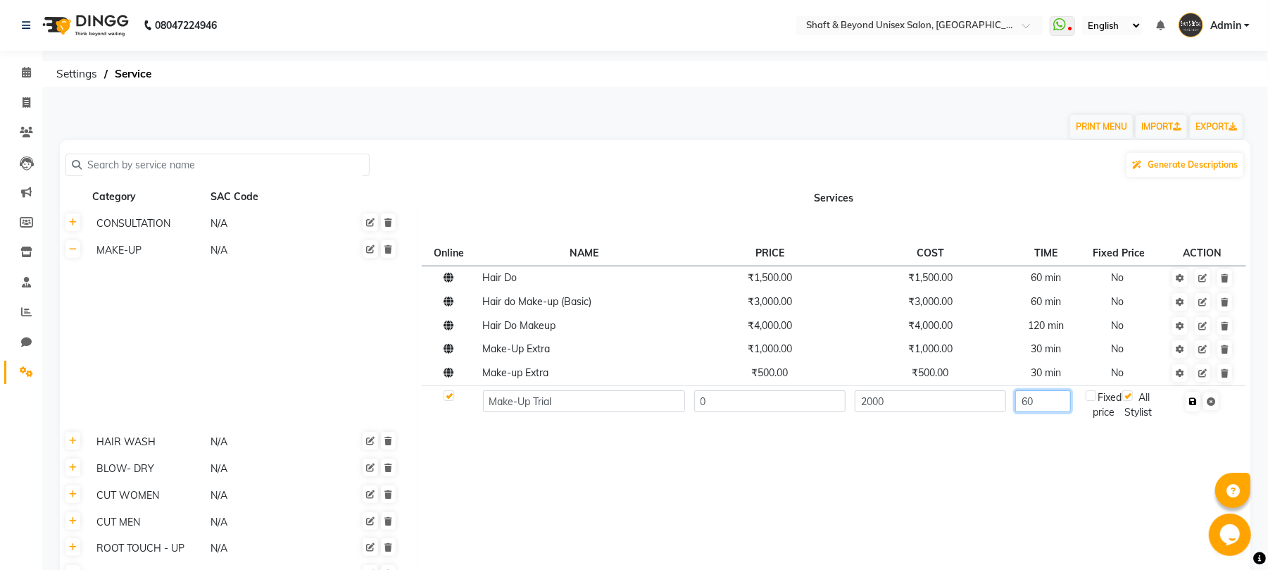
type input "60"
click at [1200, 406] on button "button" at bounding box center [1193, 402] width 15 height 20
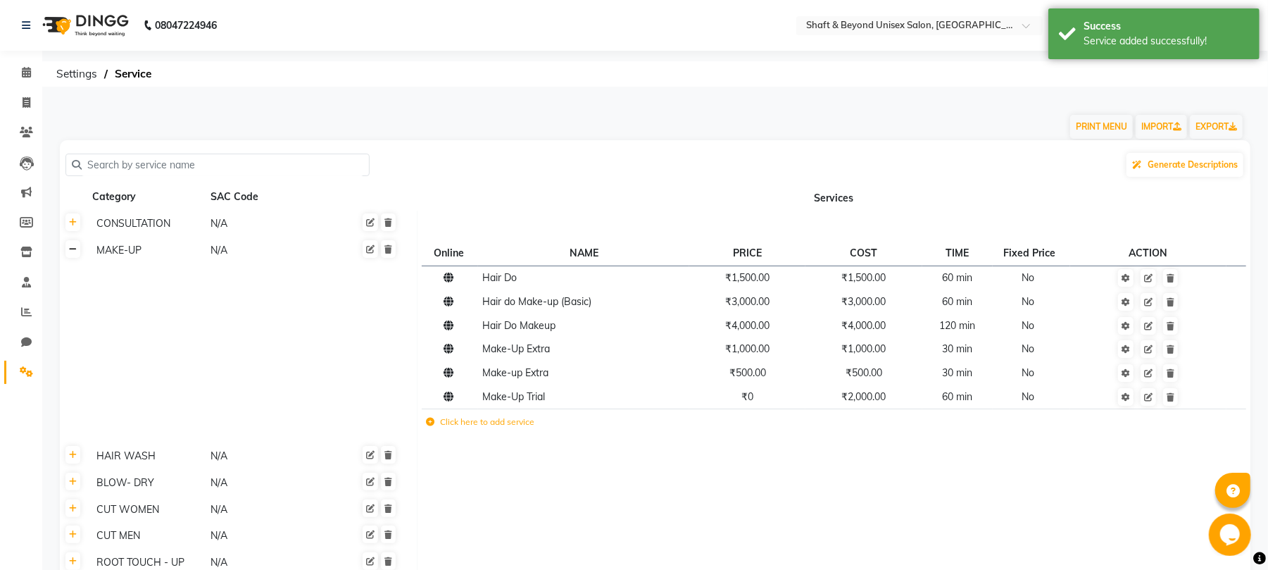
click at [73, 249] on icon at bounding box center [73, 249] width 8 height 8
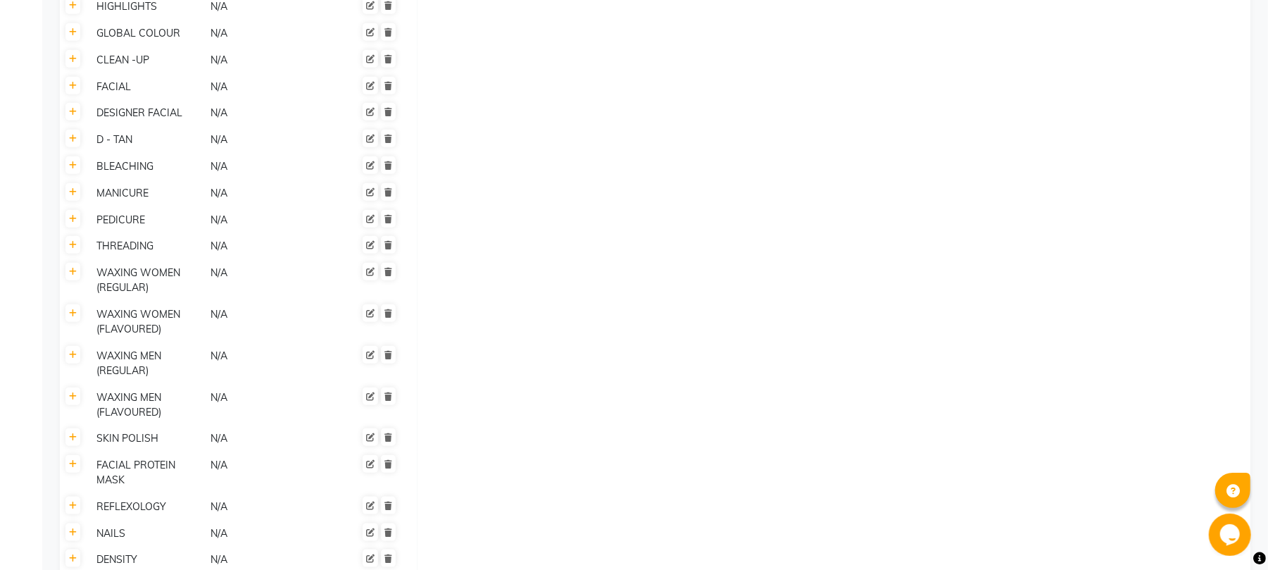
scroll to position [1028, 0]
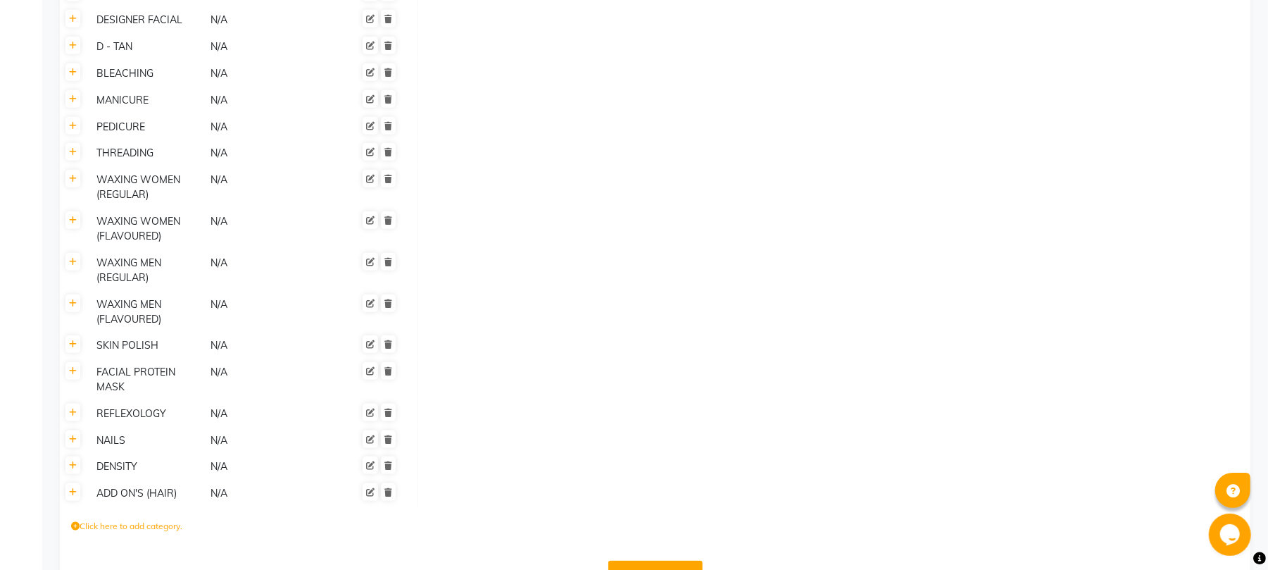
click at [657, 561] on button "Save Changes" at bounding box center [656, 574] width 94 height 27
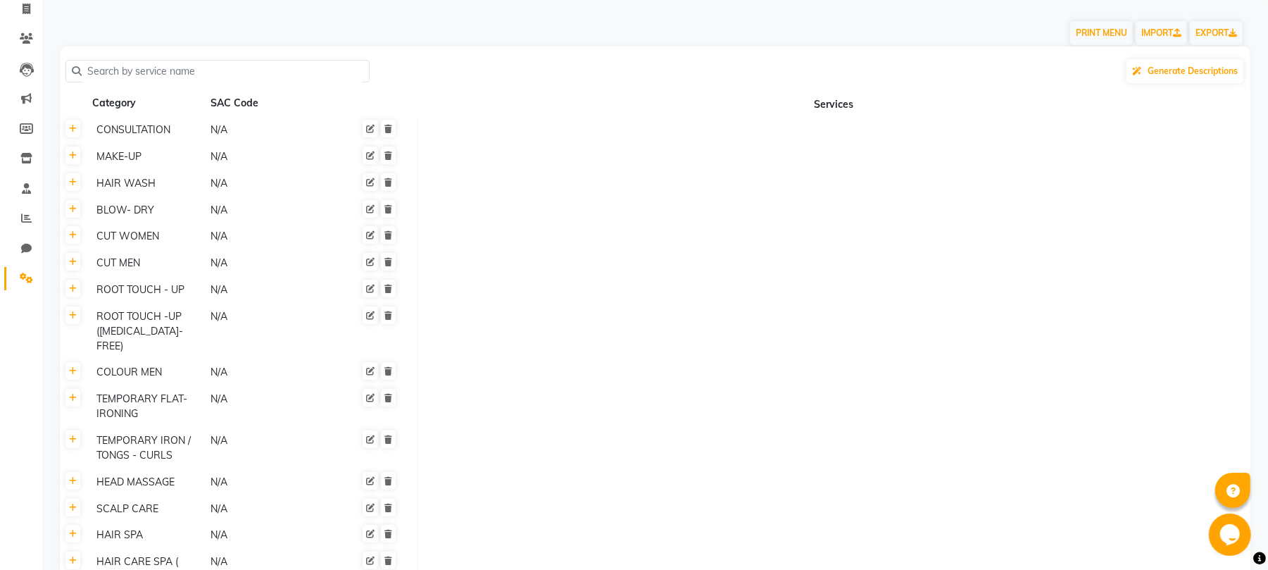
scroll to position [0, 0]
